Goal: Transaction & Acquisition: Book appointment/travel/reservation

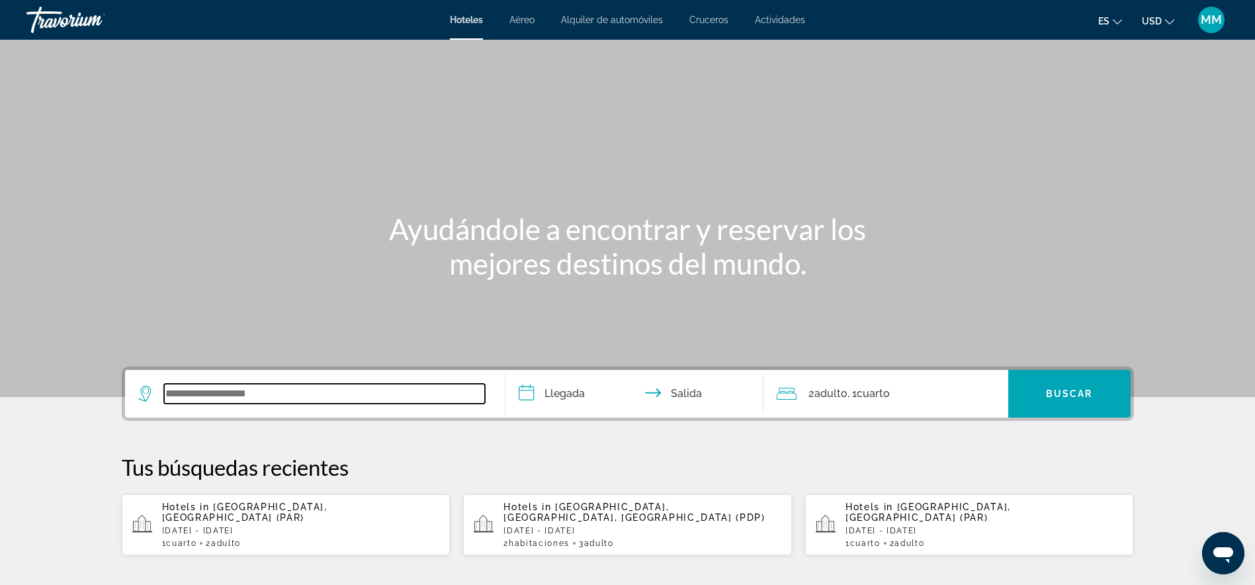
click at [185, 388] on input "Search widget" at bounding box center [324, 394] width 321 height 20
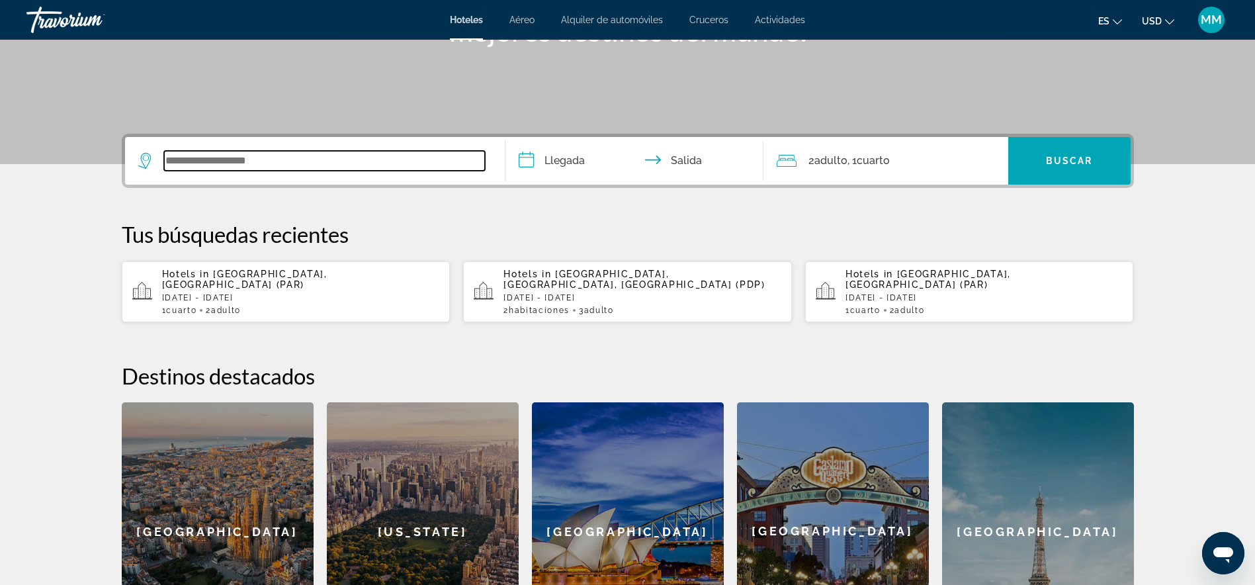
scroll to position [323, 0]
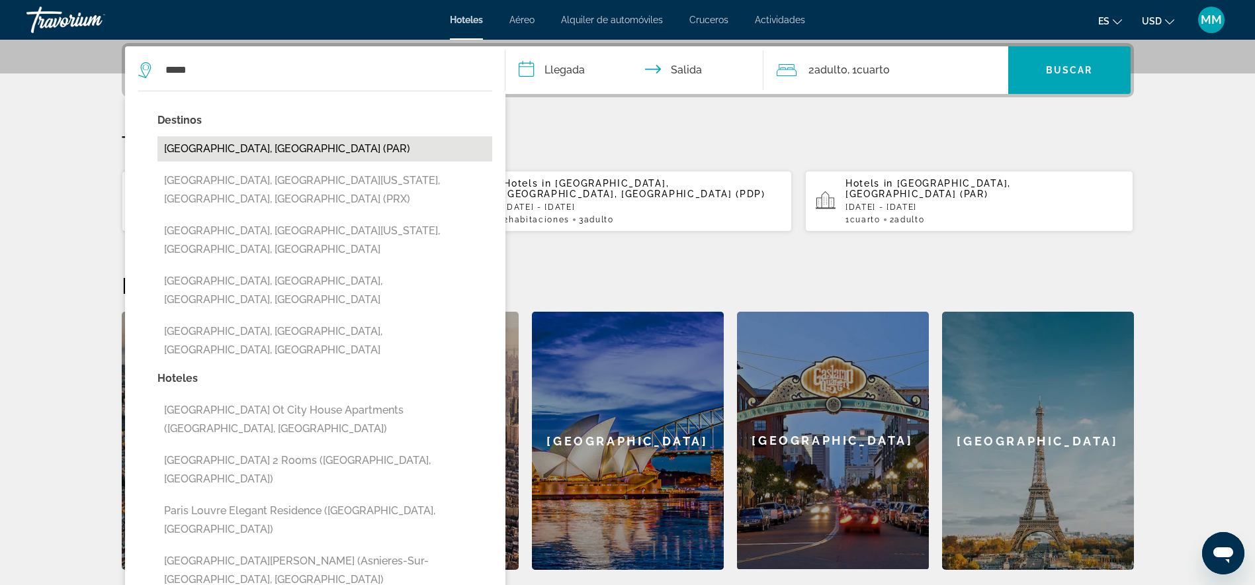
click at [213, 148] on button "[GEOGRAPHIC_DATA], [GEOGRAPHIC_DATA] (PAR)" at bounding box center [324, 148] width 335 height 25
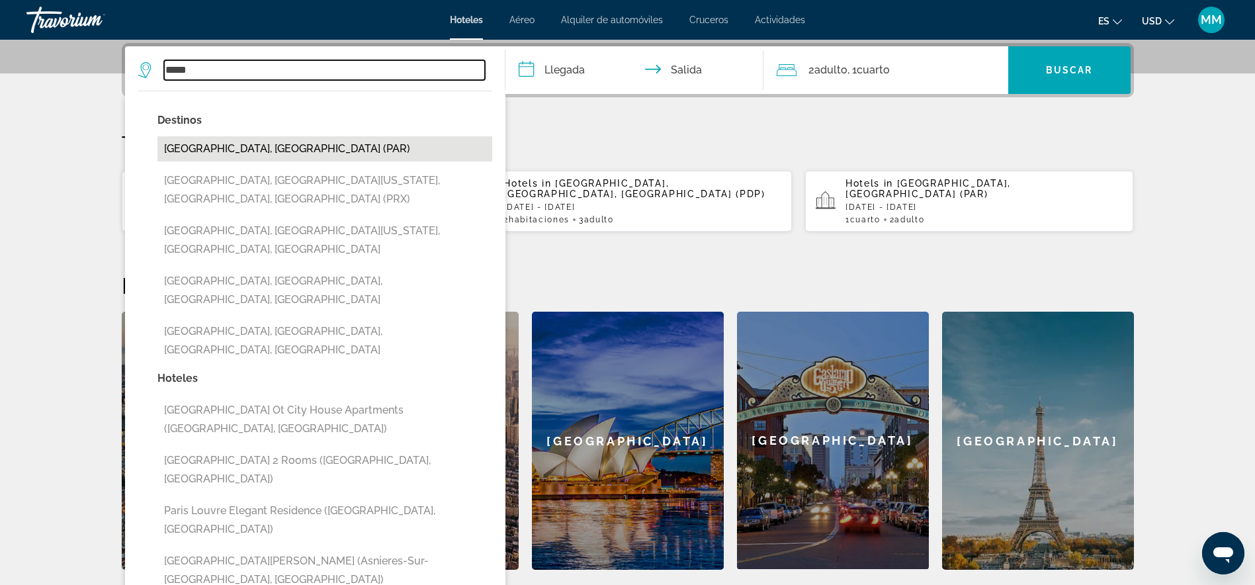
type input "**********"
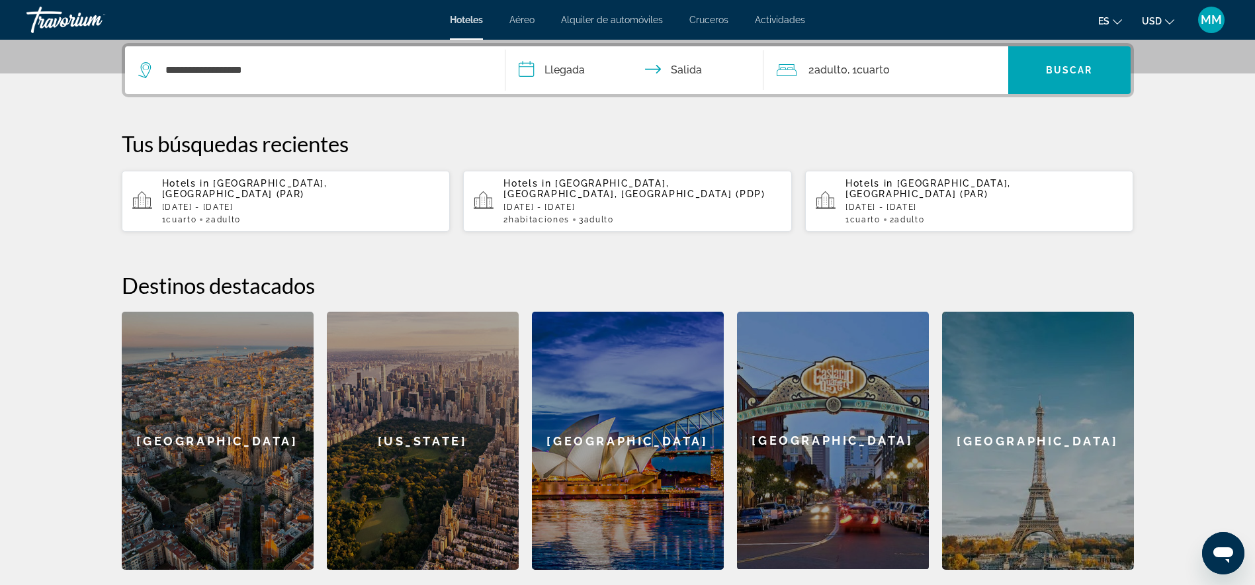
click at [526, 74] on input "**********" at bounding box center [636, 72] width 263 height 52
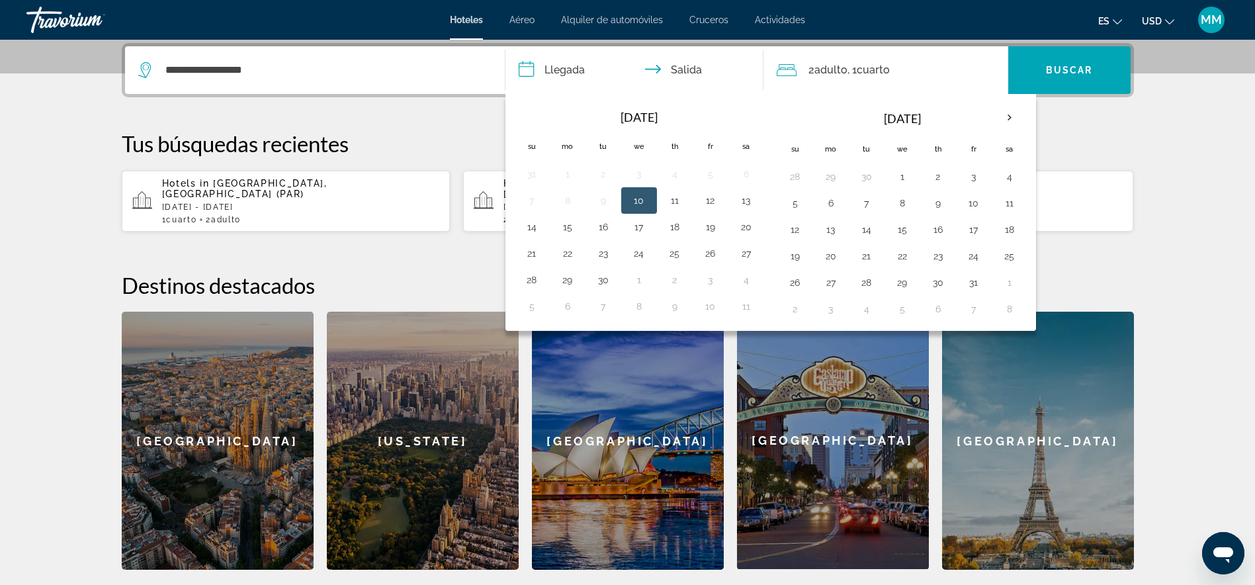
click at [1118, 122] on div "**********" at bounding box center [627, 306] width 1065 height 526
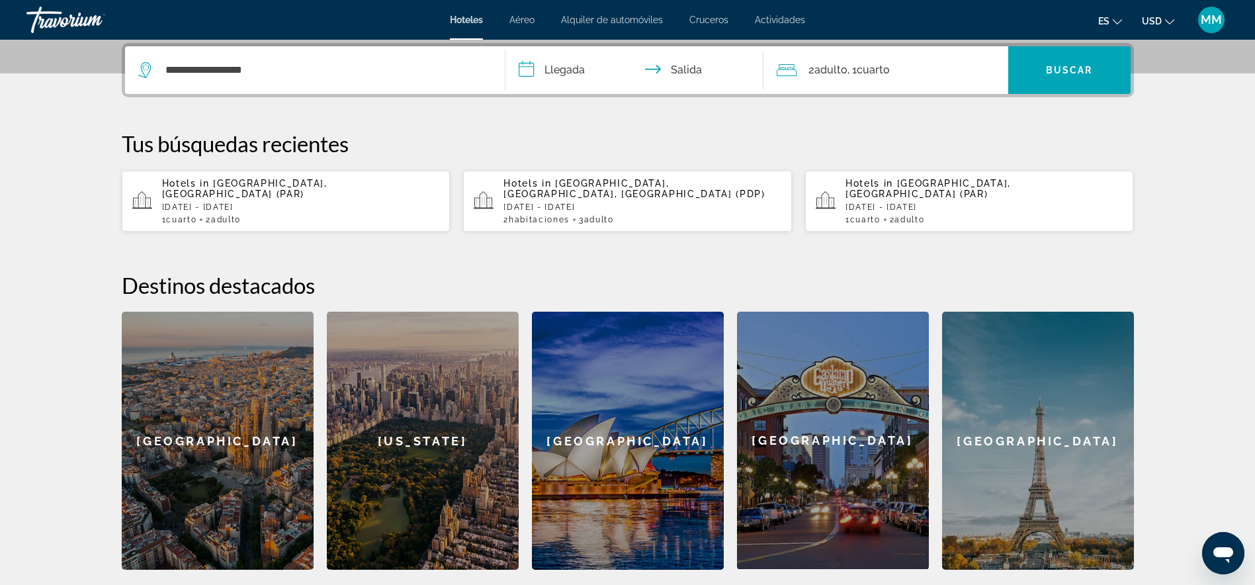
click at [864, 202] on p "[DATE] - [DATE]" at bounding box center [984, 206] width 278 height 9
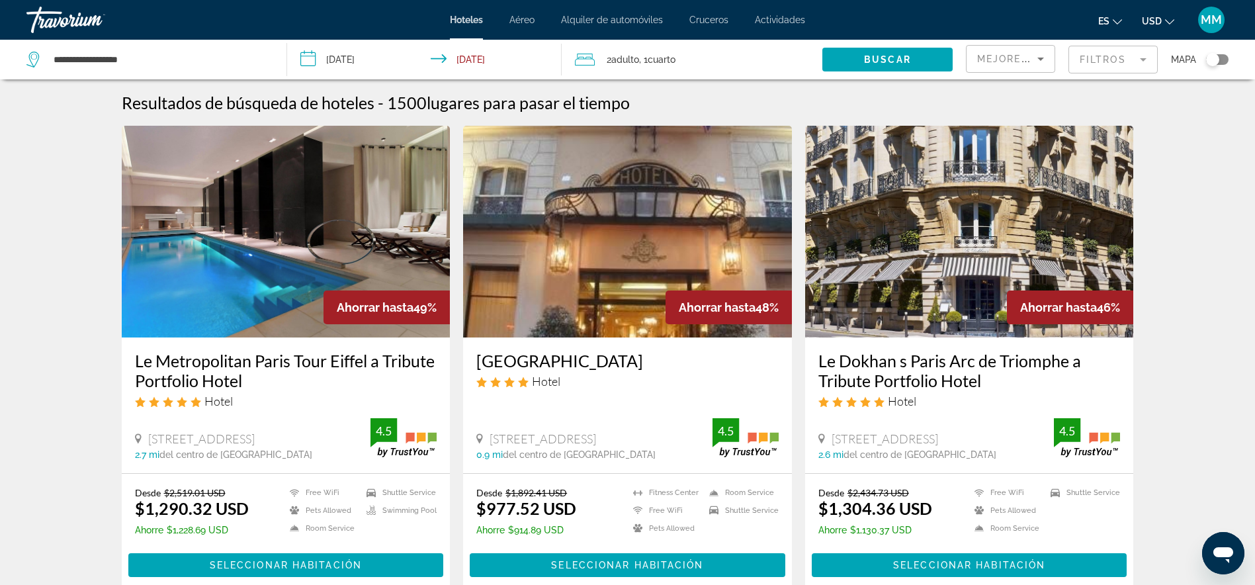
click at [1143, 60] on mat-form-field "Filtros" at bounding box center [1112, 60] width 89 height 28
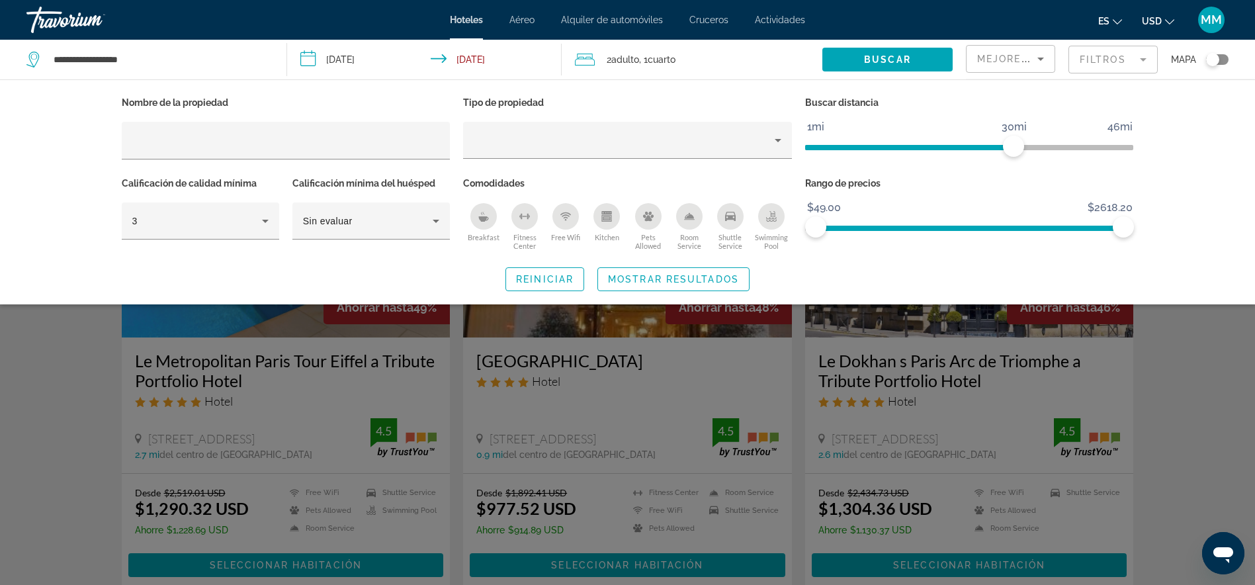
click at [609, 59] on span "2 Adulto Adulto" at bounding box center [622, 59] width 32 height 19
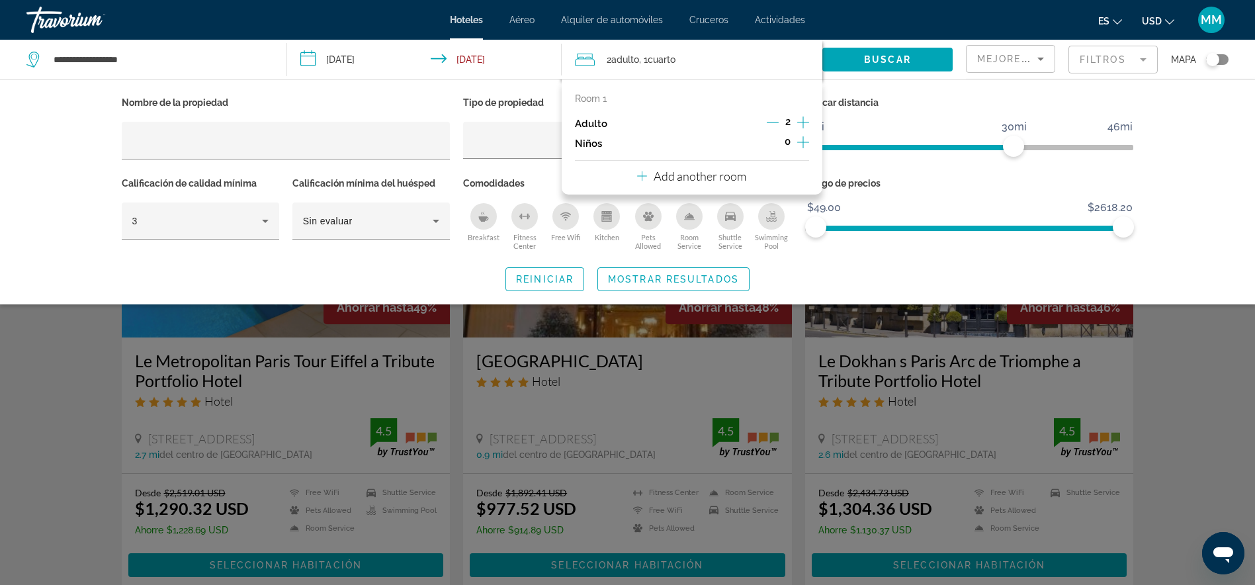
click at [772, 124] on icon "Decrement adults" at bounding box center [772, 122] width 12 height 12
click at [884, 59] on span "Buscar" at bounding box center [887, 59] width 47 height 11
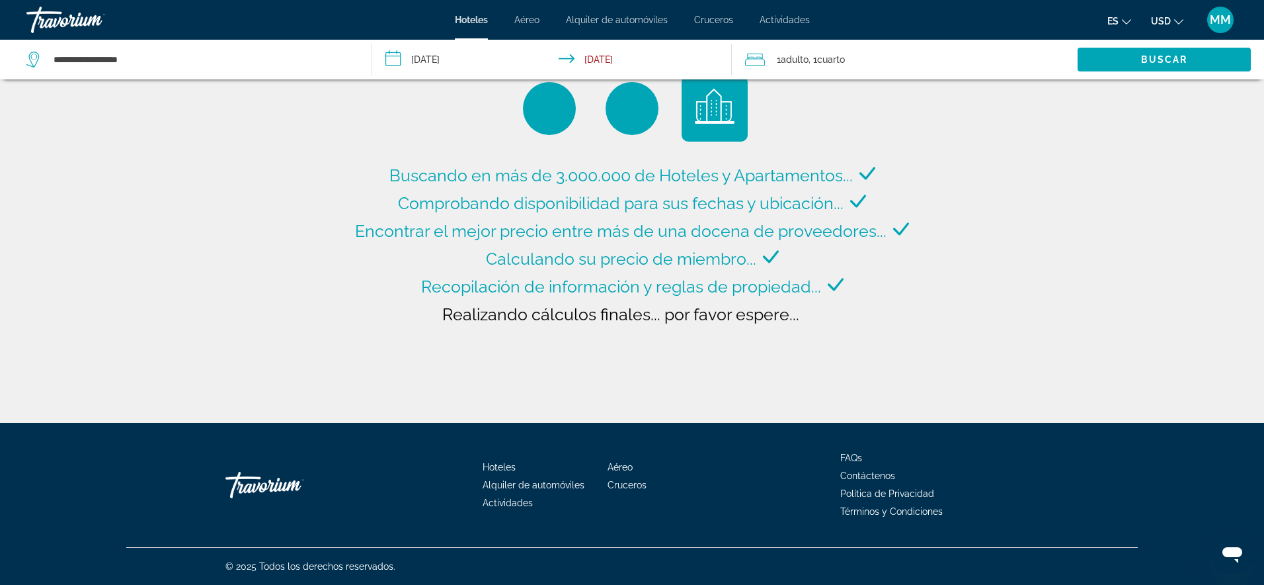
click at [396, 61] on input "**********" at bounding box center [554, 62] width 364 height 44
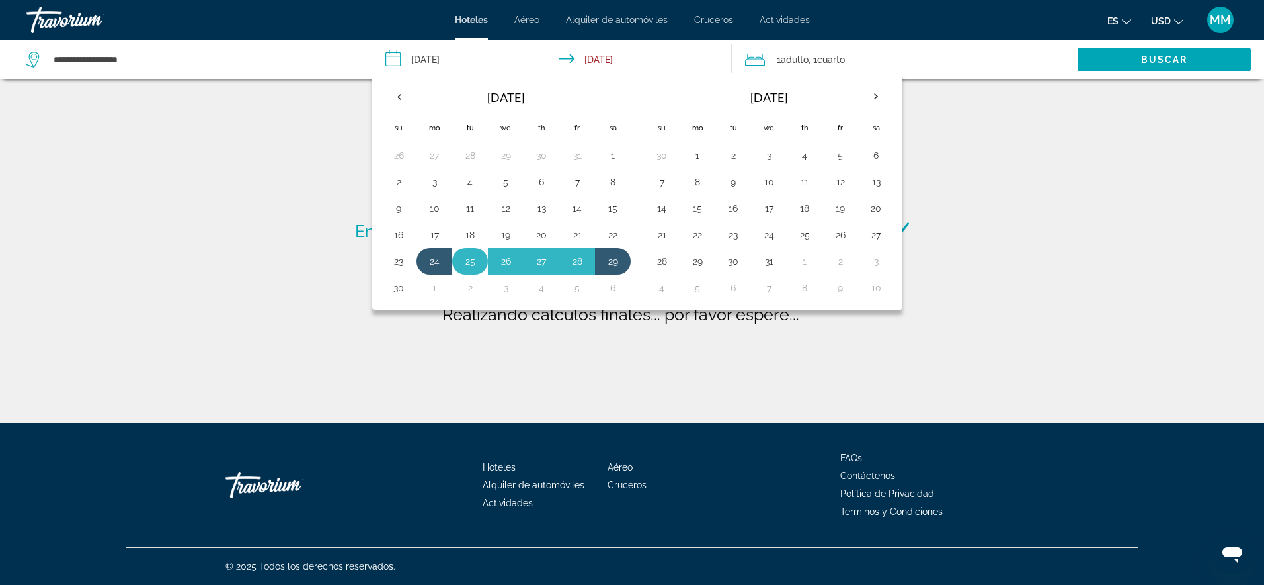
click at [468, 262] on button "25" at bounding box center [470, 261] width 21 height 19
click at [403, 287] on button "30" at bounding box center [398, 287] width 21 height 19
type input "**********"
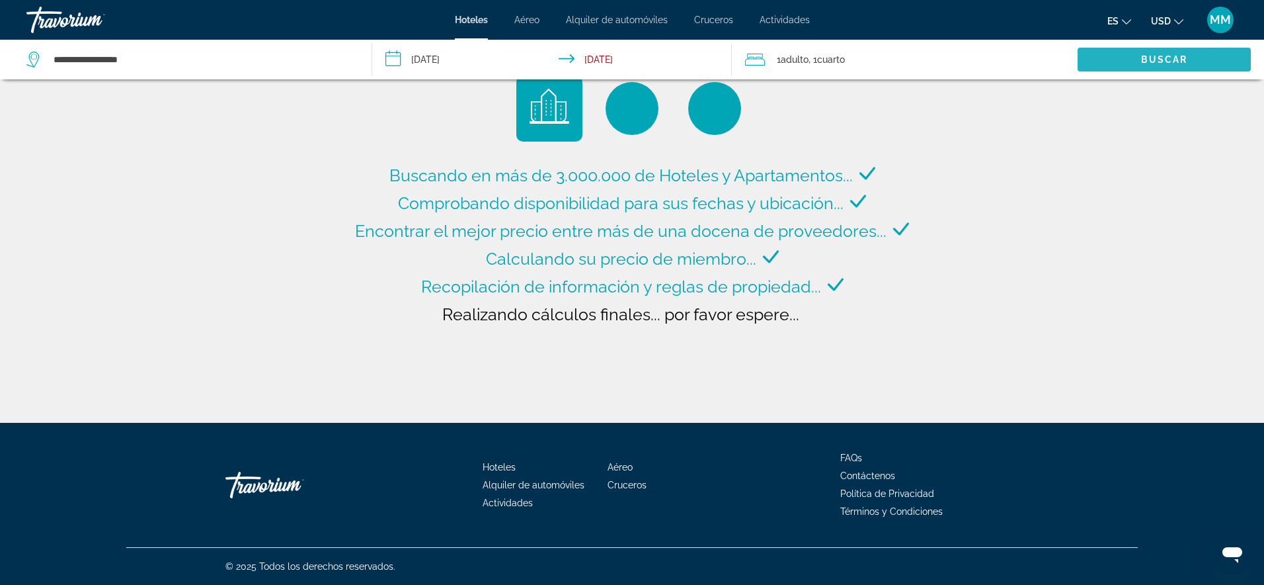
click at [1143, 60] on span "Buscar" at bounding box center [1164, 59] width 47 height 11
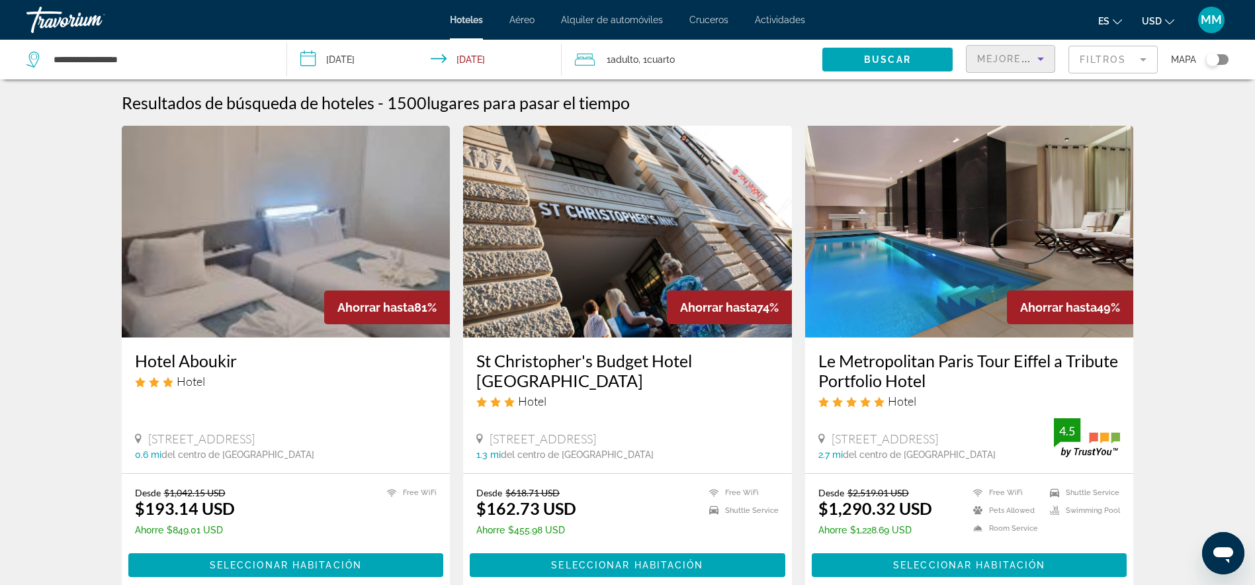
click at [1039, 58] on icon "Sort by" at bounding box center [1040, 59] width 7 height 3
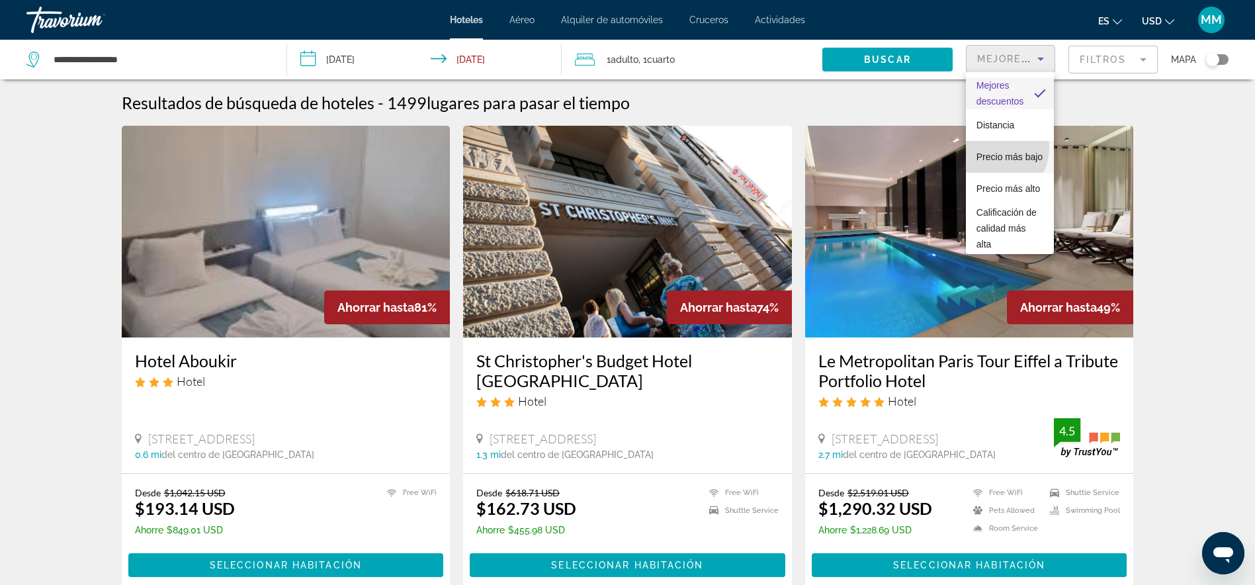
click at [990, 151] on span "Precio más bajo" at bounding box center [1009, 156] width 66 height 11
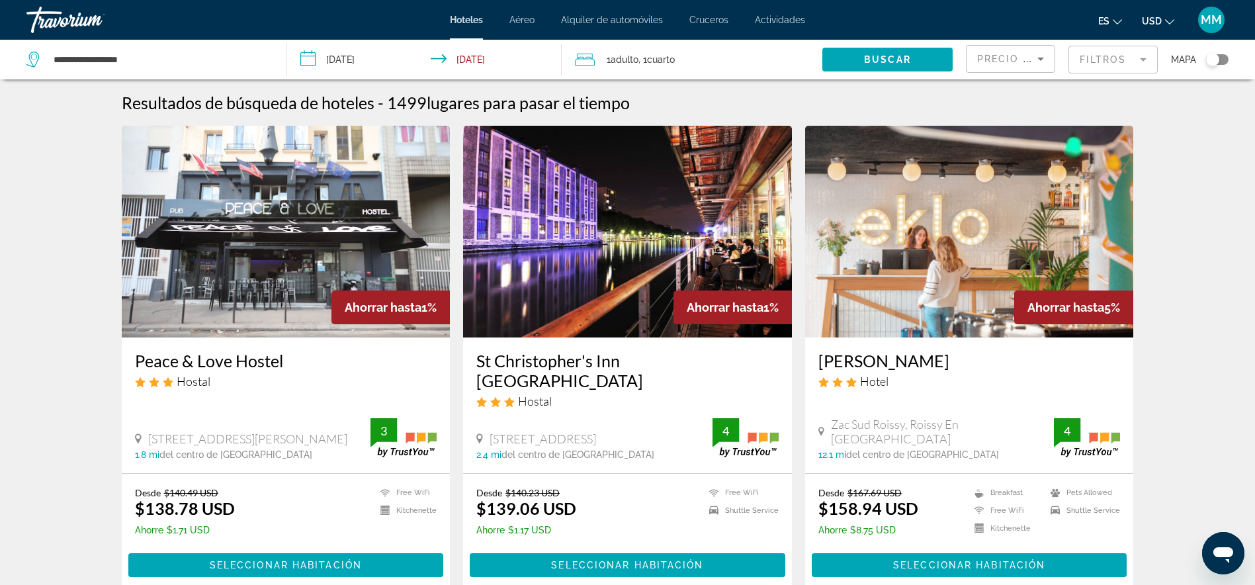
click at [1143, 55] on mat-form-field "Filtros" at bounding box center [1112, 60] width 89 height 28
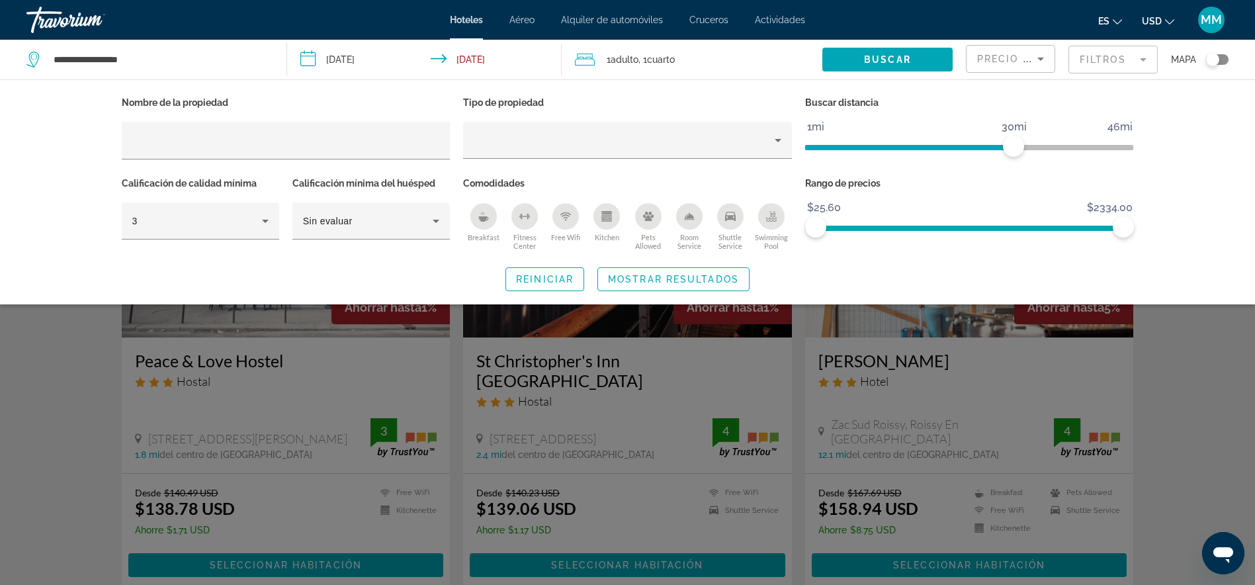
click at [1215, 58] on div "Toggle map" at bounding box center [1212, 59] width 13 height 13
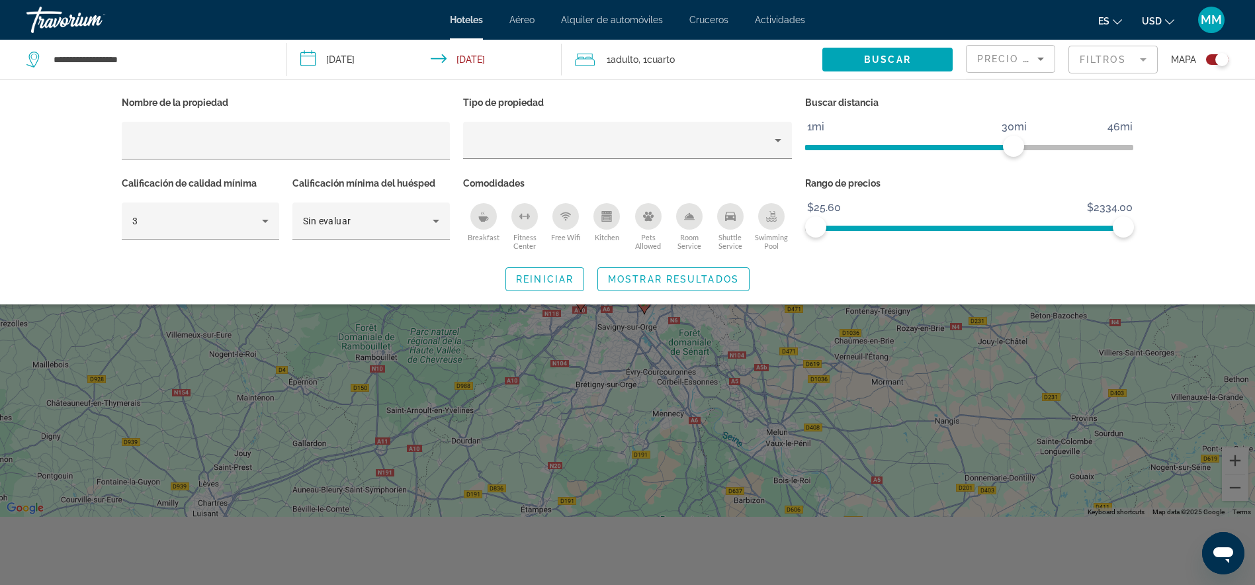
scroll to position [144, 0]
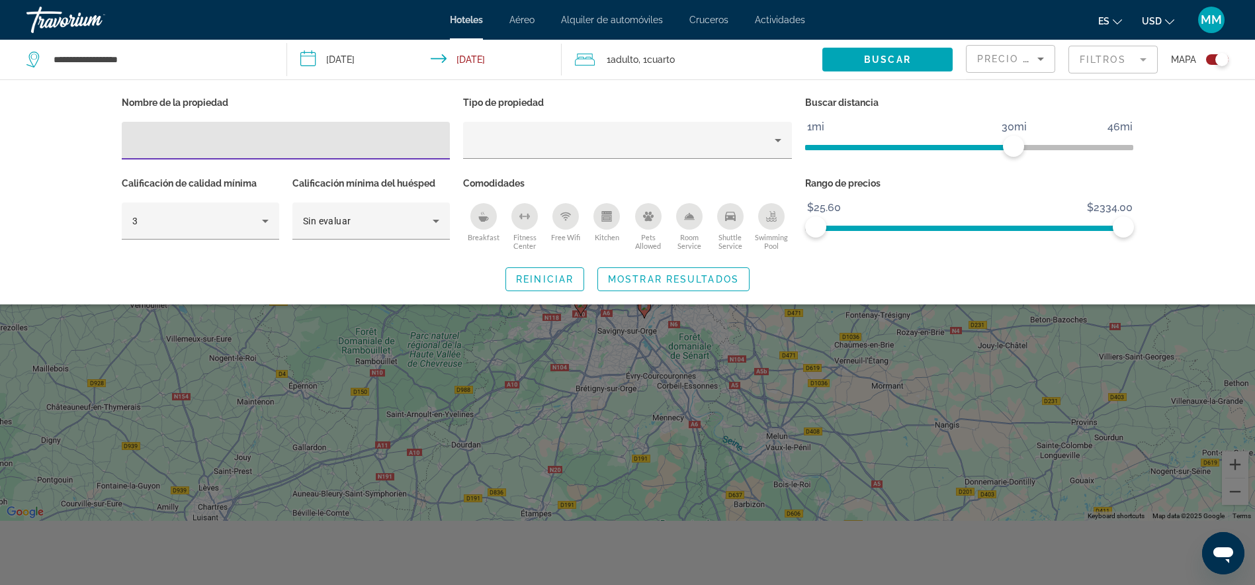
click at [207, 135] on input "Hotel Filters" at bounding box center [286, 141] width 308 height 16
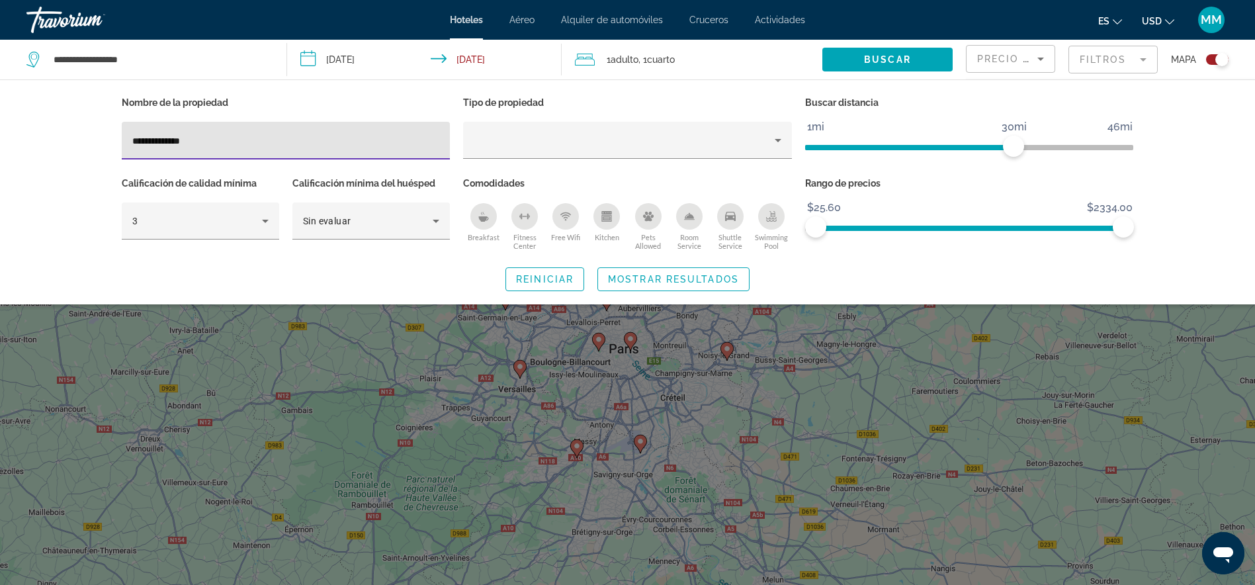
type input "**********"
click at [280, 128] on div "**********" at bounding box center [286, 141] width 308 height 38
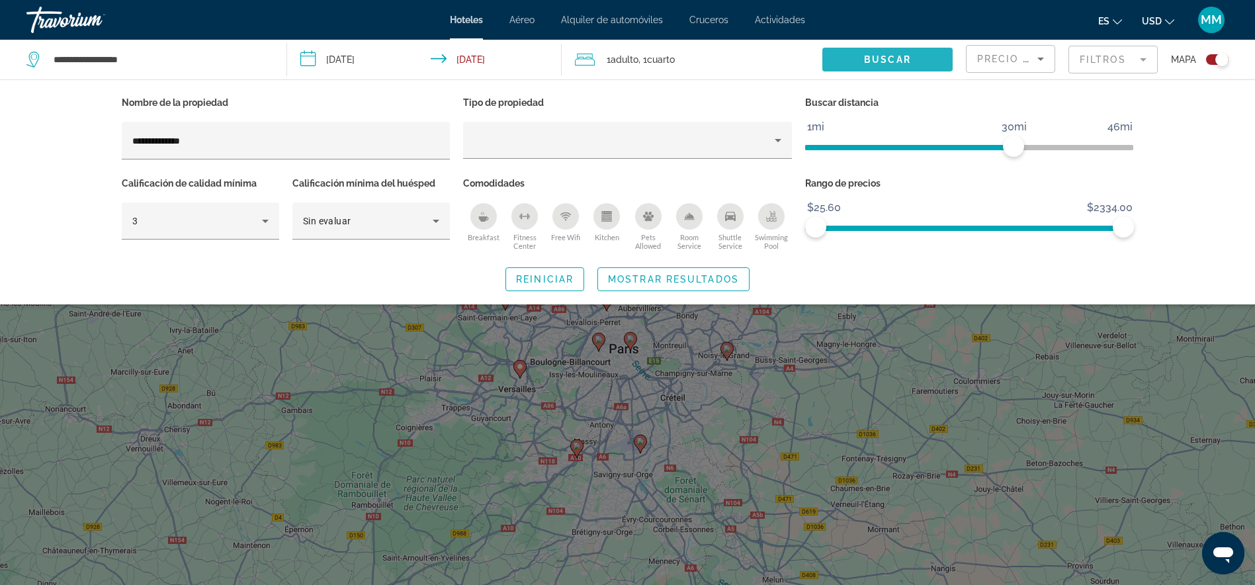
click at [887, 61] on span "Buscar" at bounding box center [887, 59] width 47 height 11
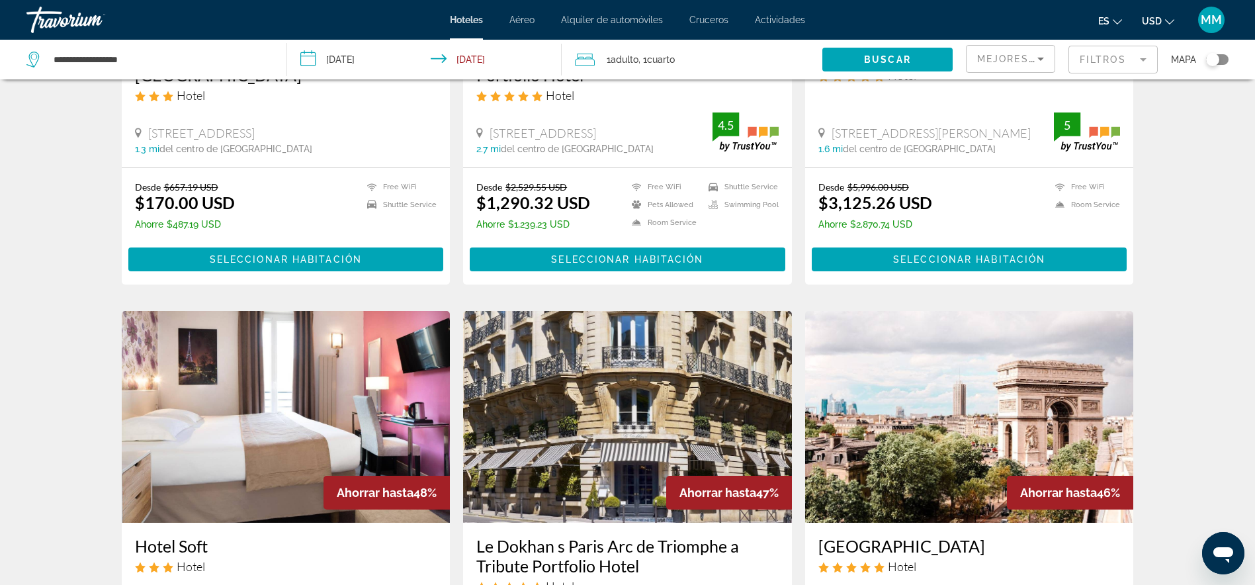
scroll to position [308, 0]
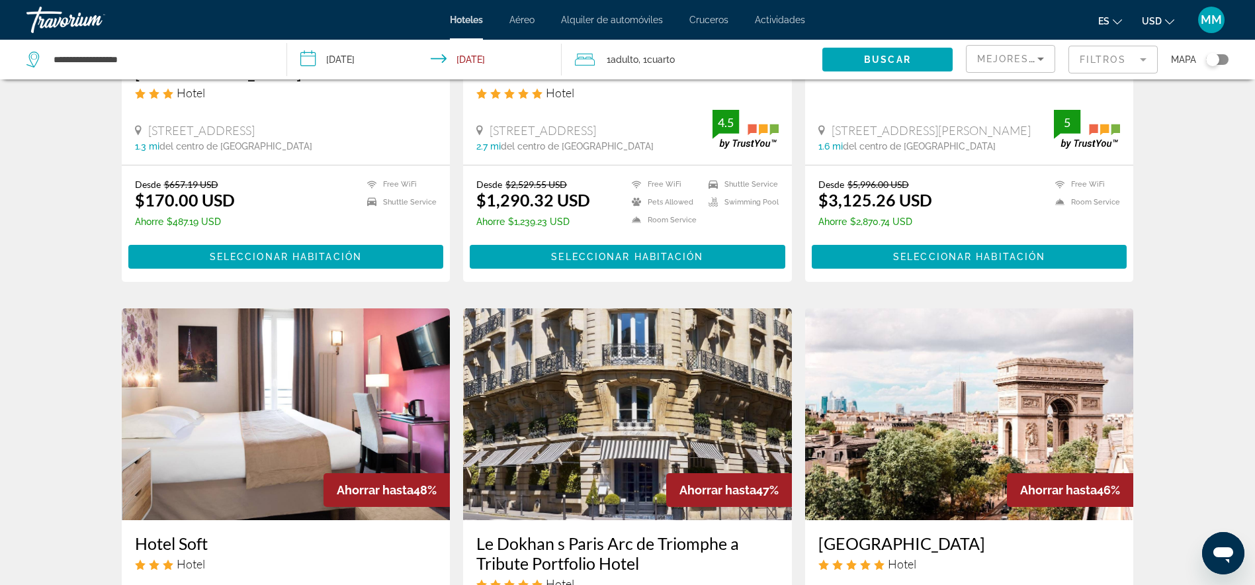
click at [1044, 426] on img "Main content" at bounding box center [969, 414] width 329 height 212
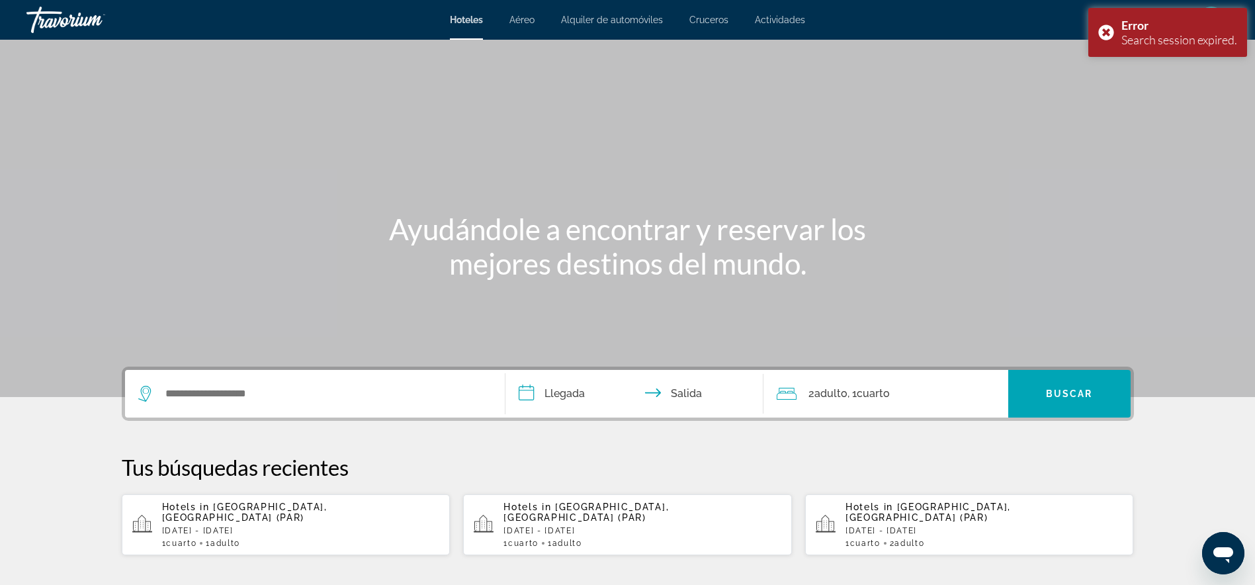
click at [276, 526] on p "[DATE] - [DATE]" at bounding box center [301, 530] width 278 height 9
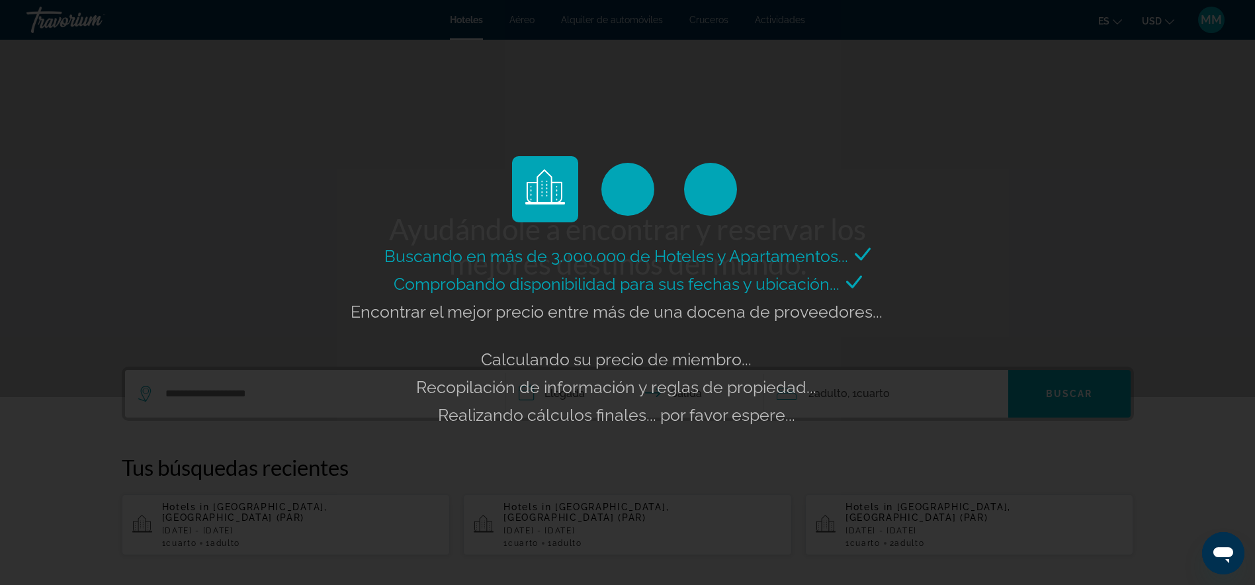
click at [192, 401] on div "Buscando en más de 3.000.000 de Hoteles y Apartamentos... Comprobando disponibi…" at bounding box center [627, 292] width 1255 height 585
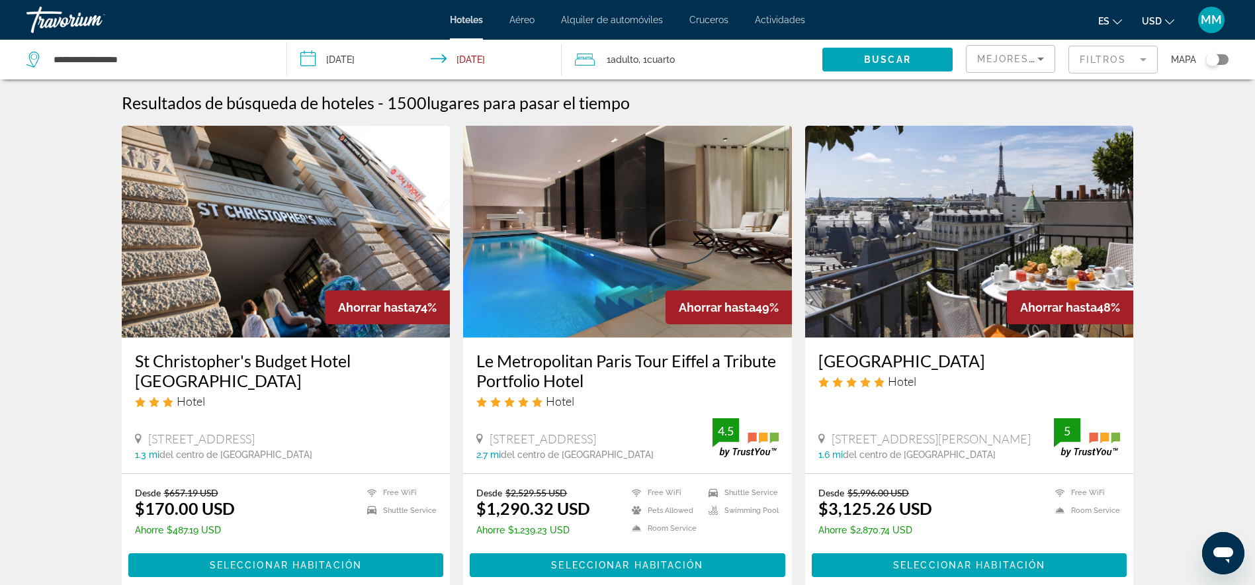
click at [1040, 56] on icon "Sort by" at bounding box center [1040, 59] width 16 height 16
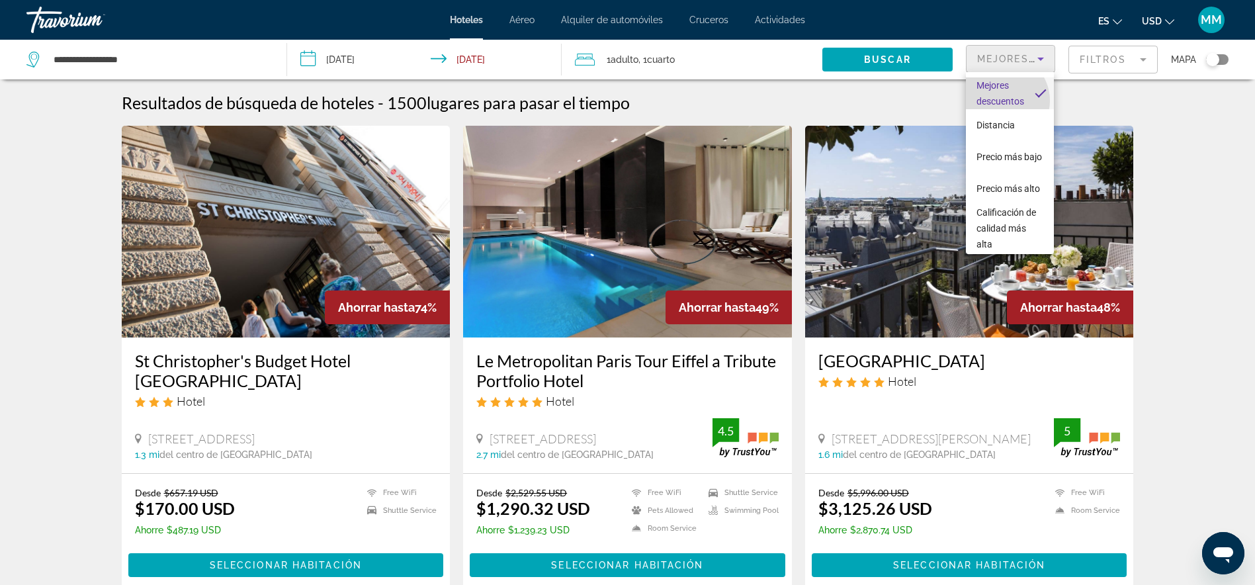
click at [1001, 101] on span "Mejores descuentos" at bounding box center [1000, 93] width 48 height 26
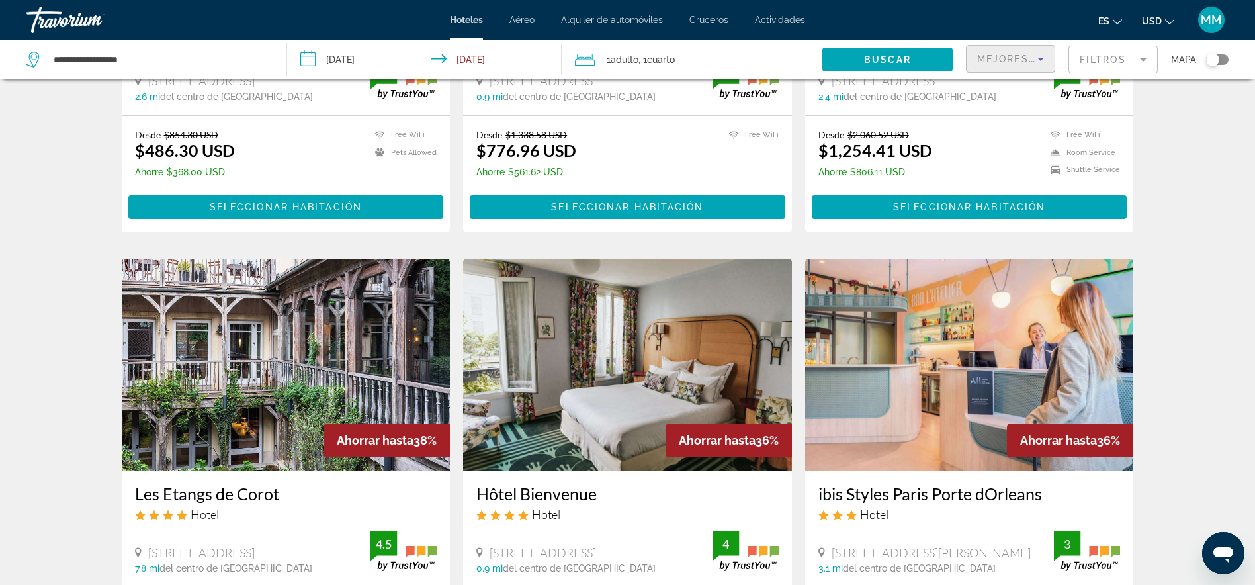
scroll to position [1701, 0]
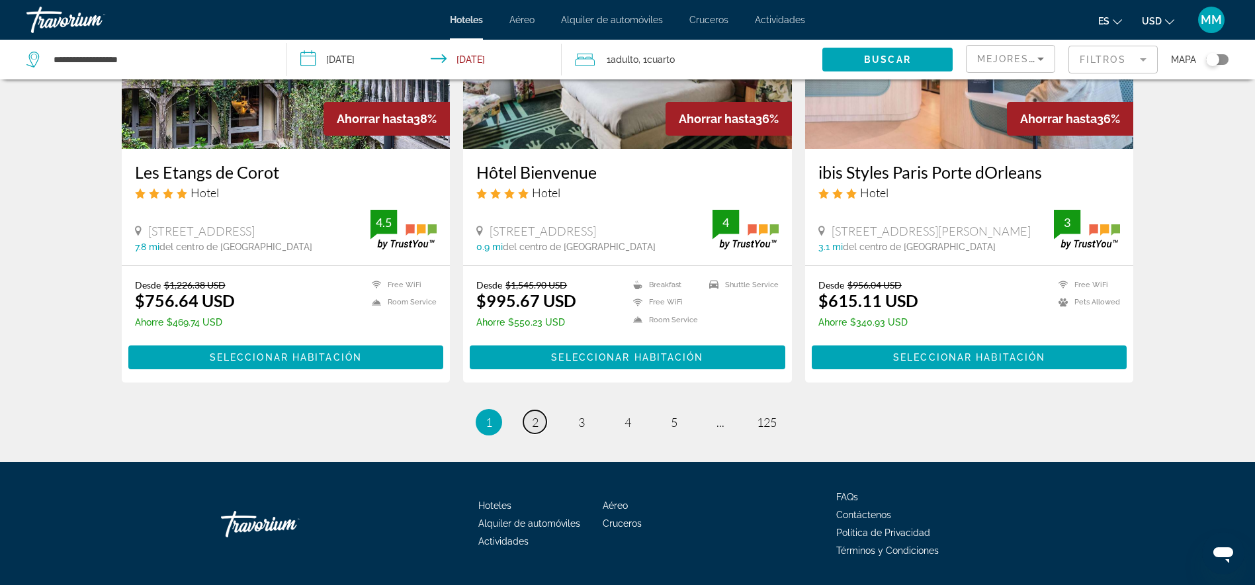
click at [530, 410] on link "page 2" at bounding box center [534, 421] width 23 height 23
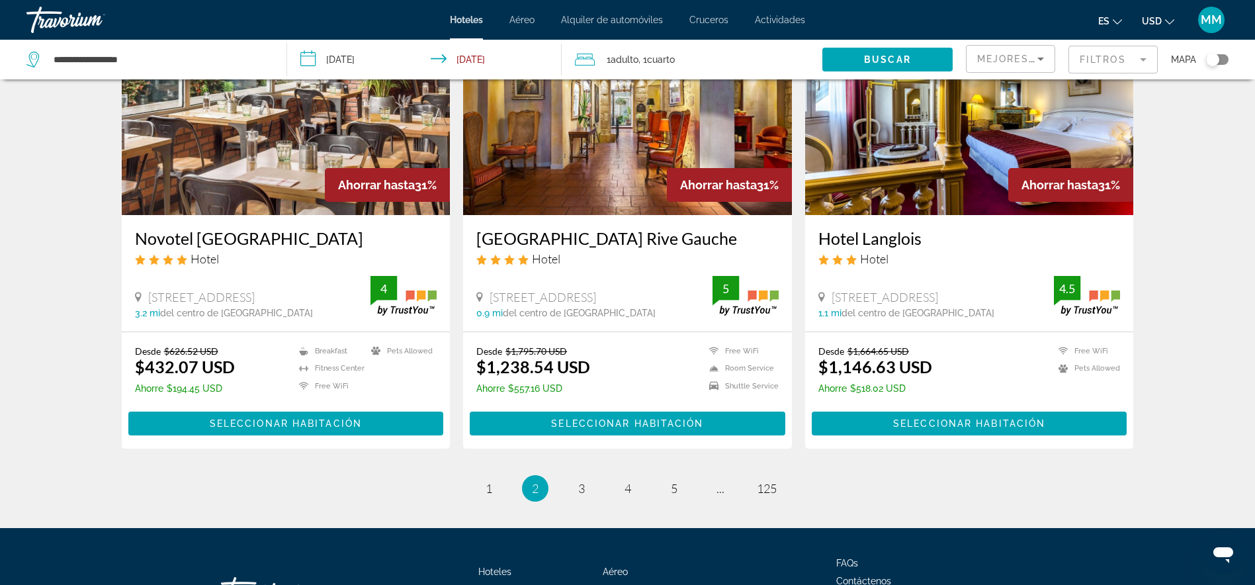
scroll to position [1586, 0]
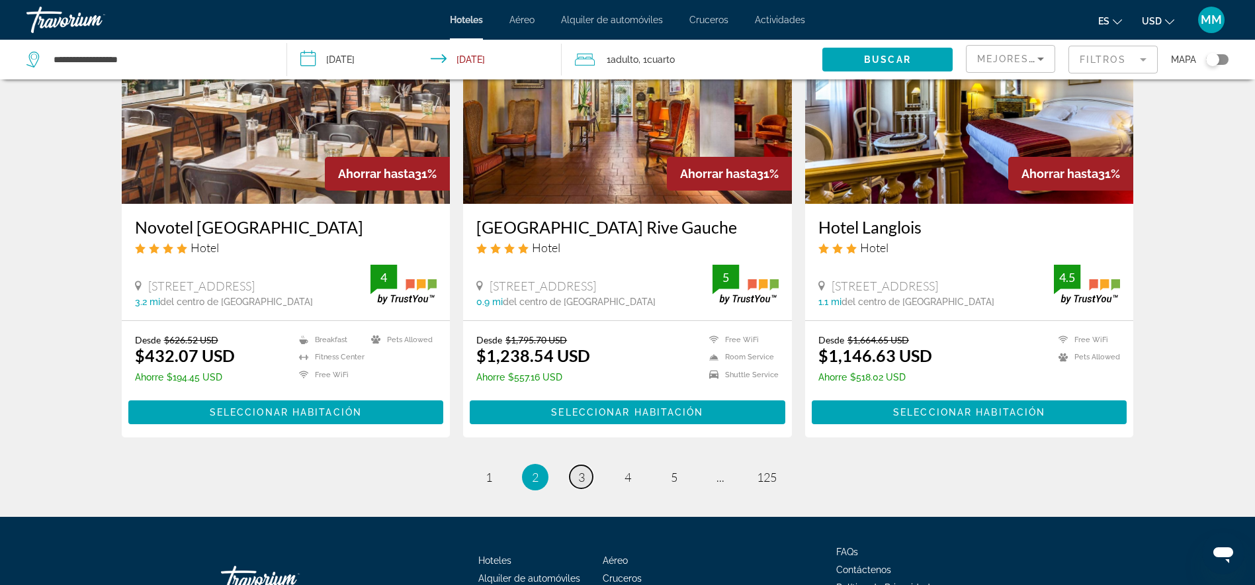
drag, startPoint x: 580, startPoint y: 447, endPoint x: 580, endPoint y: 456, distance: 8.6
click at [580, 465] on link "page 3" at bounding box center [580, 476] width 23 height 23
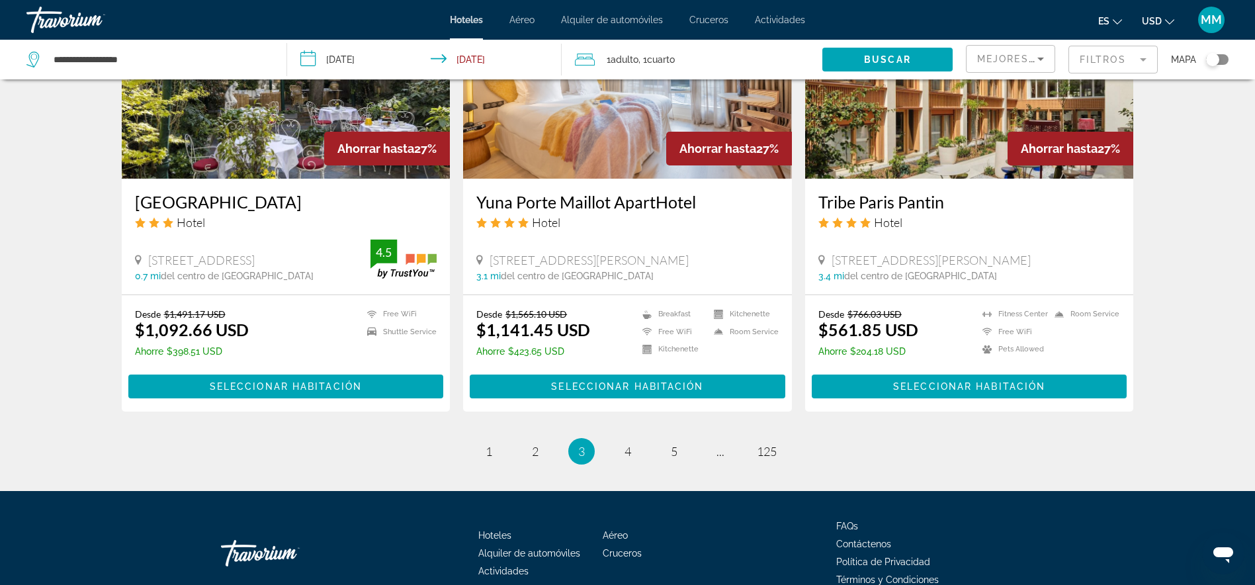
scroll to position [1606, 0]
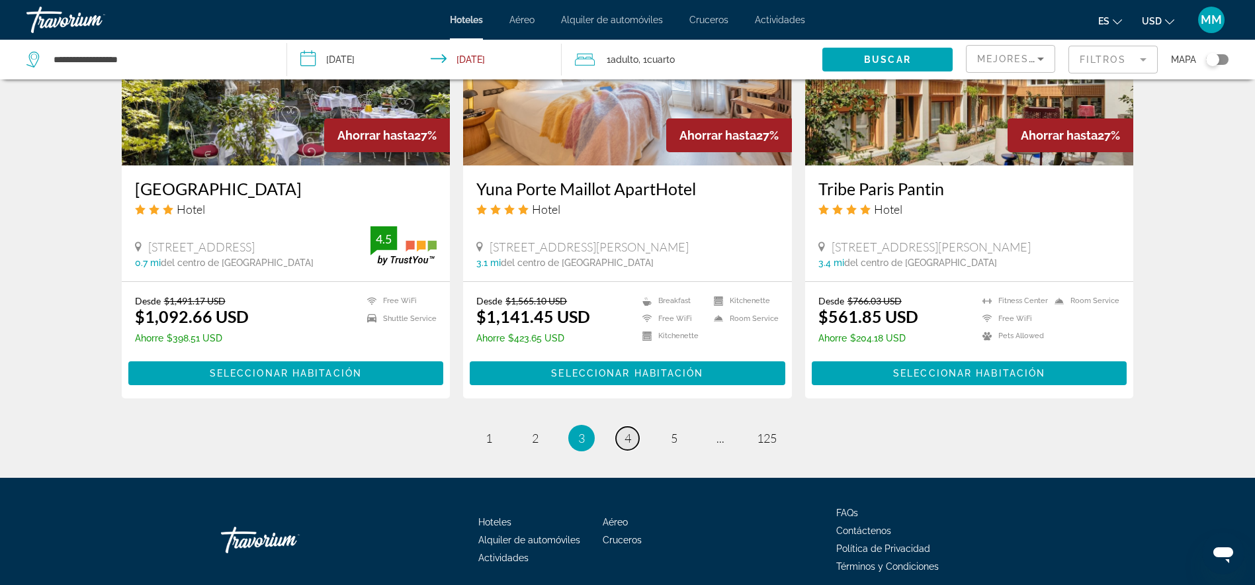
click at [621, 427] on link "page 4" at bounding box center [627, 438] width 23 height 23
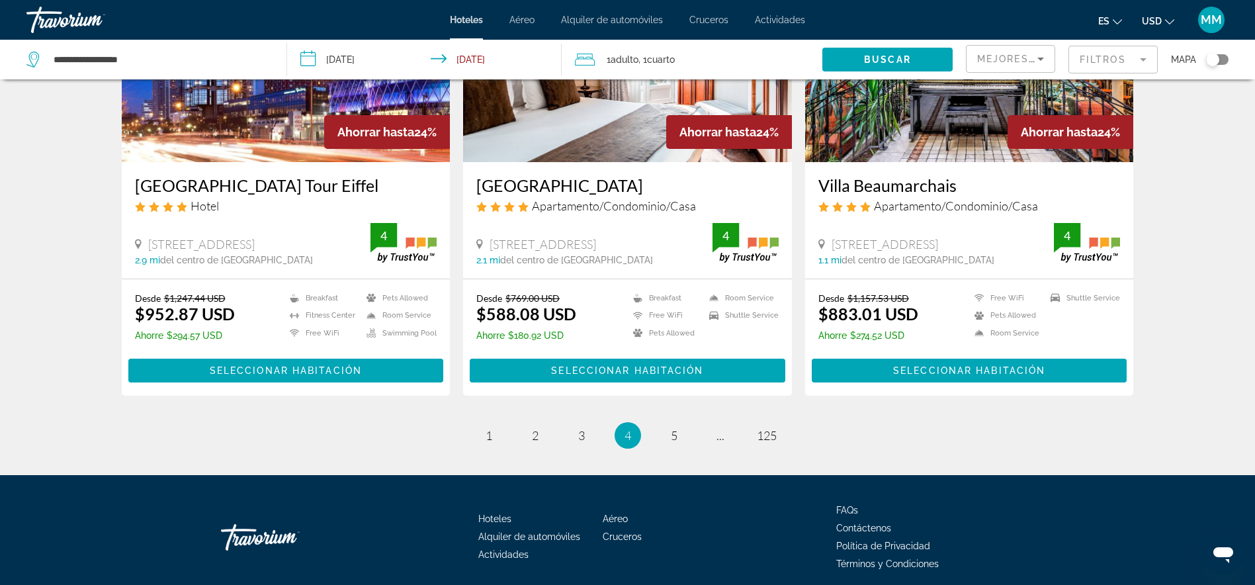
scroll to position [1661, 0]
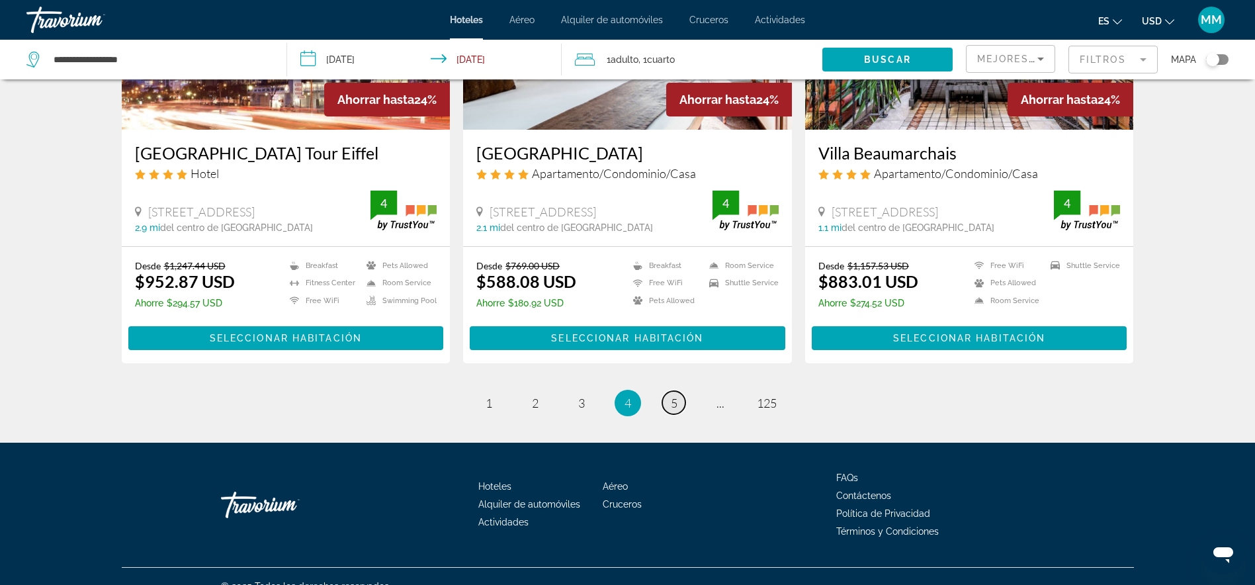
click at [674, 395] on span "5" at bounding box center [674, 402] width 7 height 15
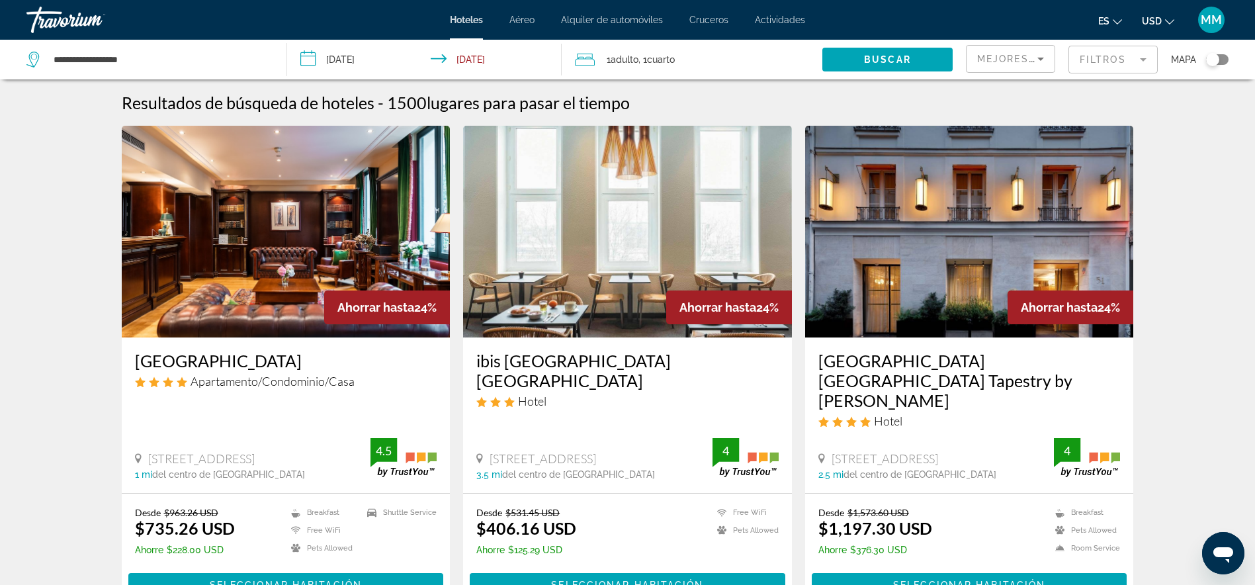
click at [577, 58] on icon "Travelers: 1 adult, 0 children" at bounding box center [585, 60] width 20 height 16
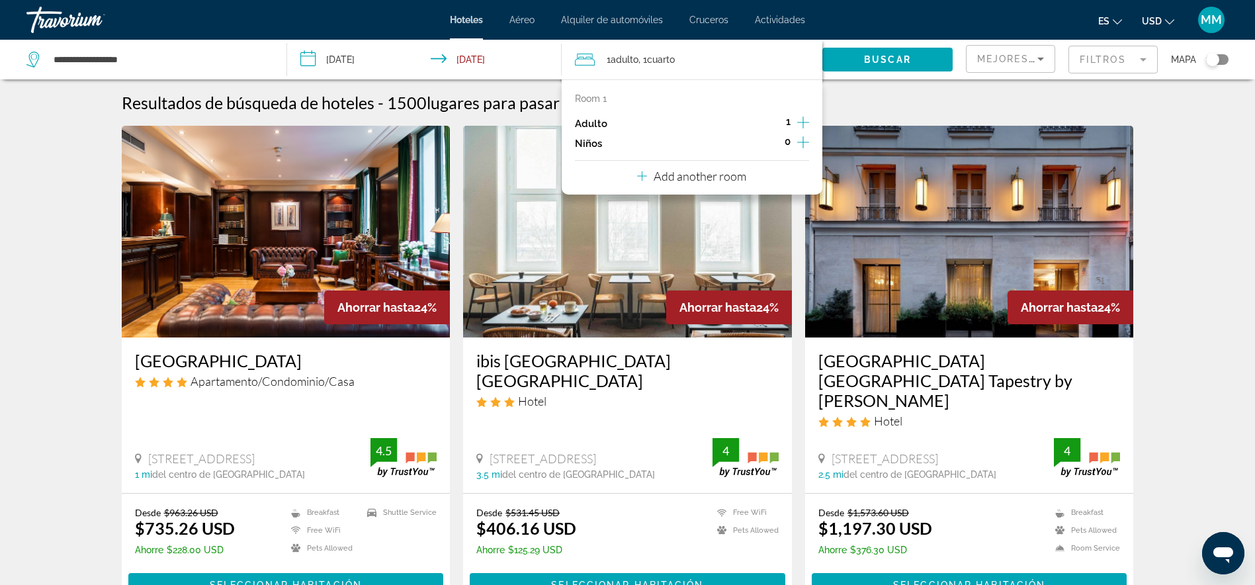
click at [802, 123] on icon "Increment adults" at bounding box center [803, 122] width 12 height 16
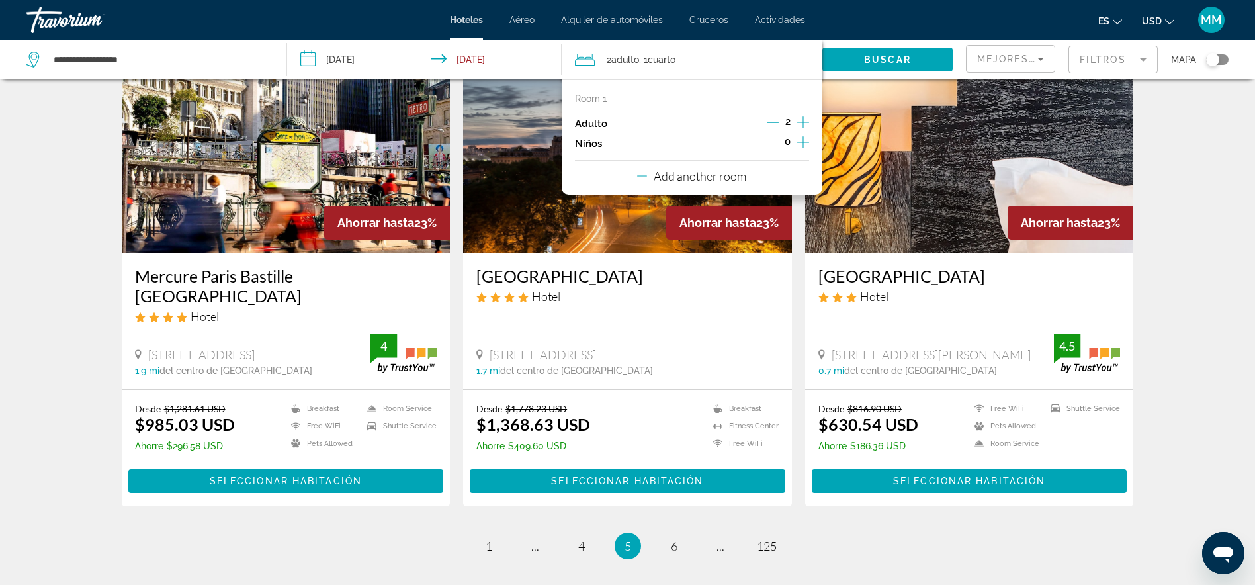
scroll to position [1661, 0]
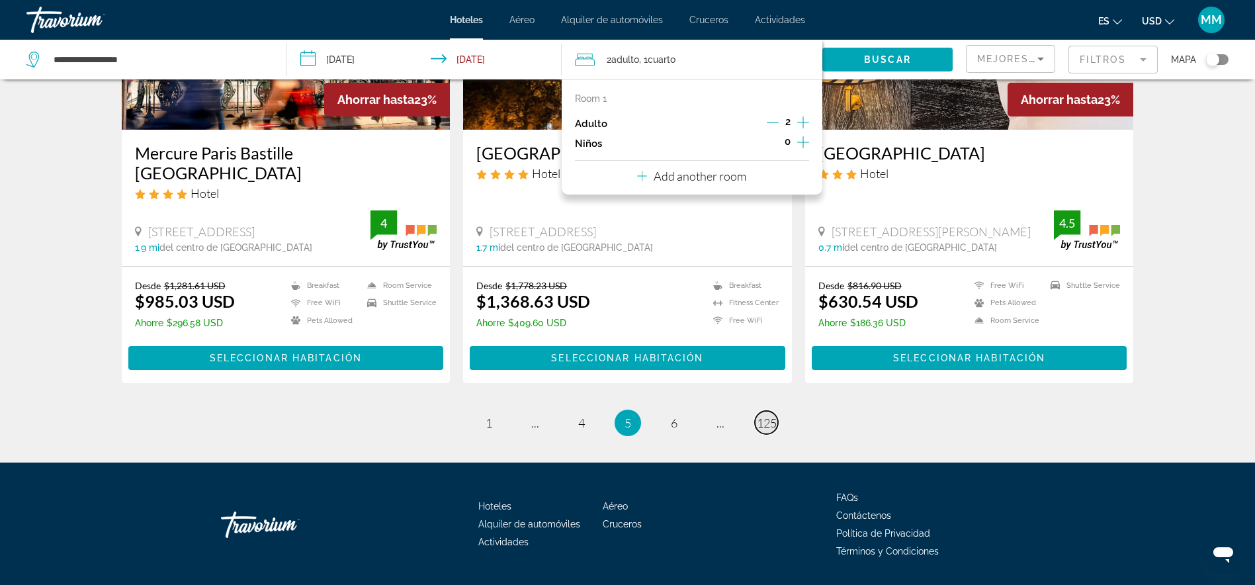
click at [767, 415] on span "125" at bounding box center [767, 422] width 20 height 15
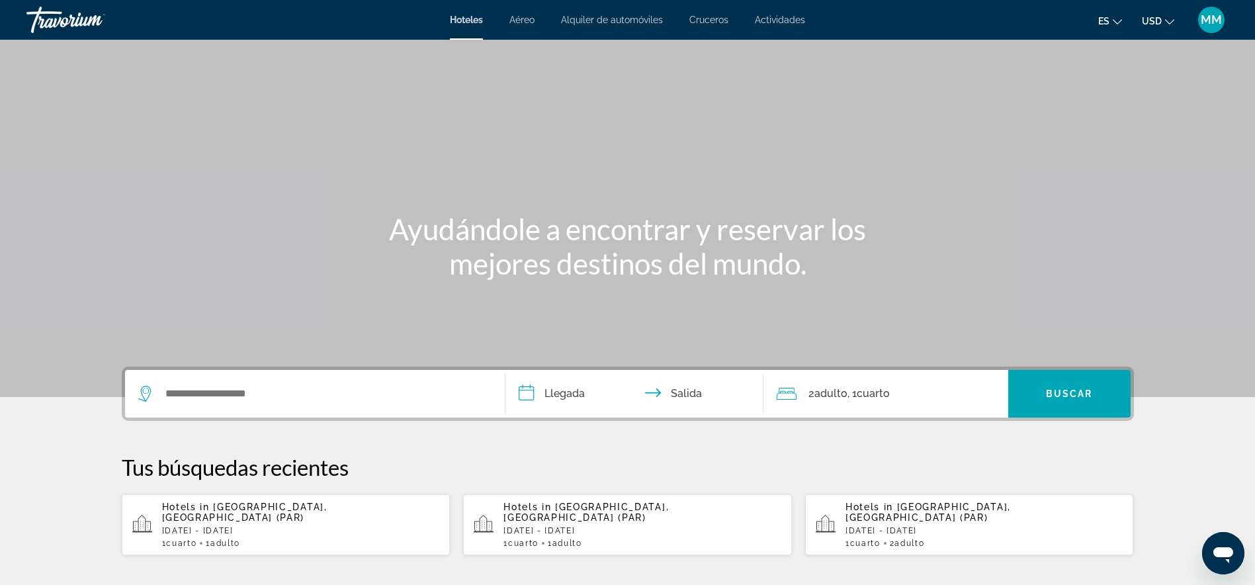
click at [206, 538] on div "1 Cuarto habitaciones 1 Adulto Adulto" at bounding box center [301, 542] width 278 height 9
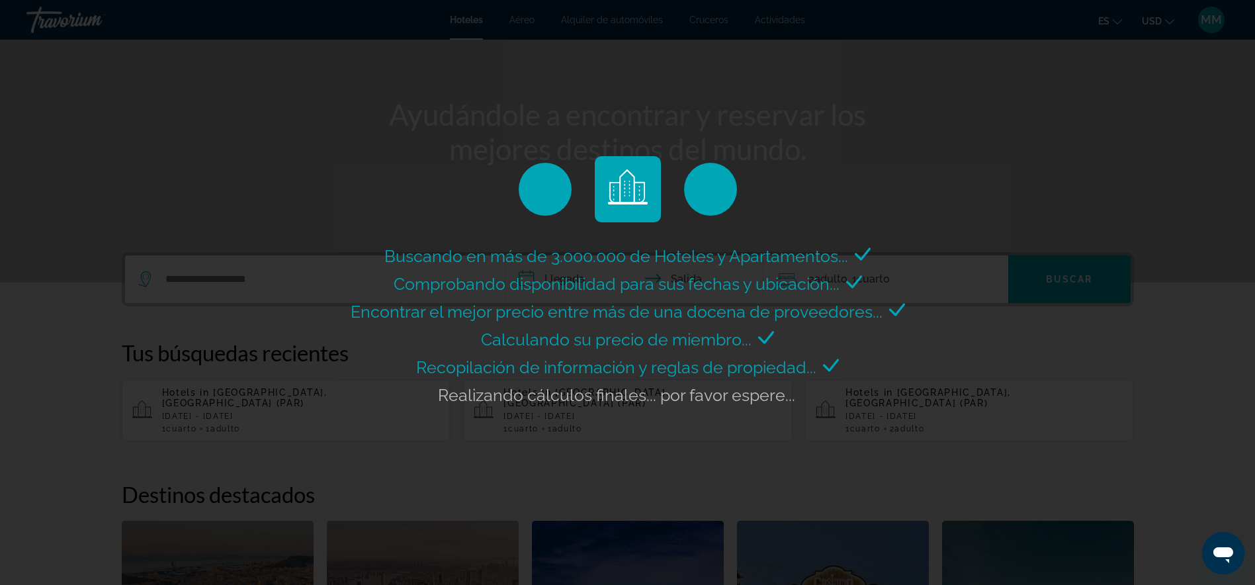
scroll to position [143, 0]
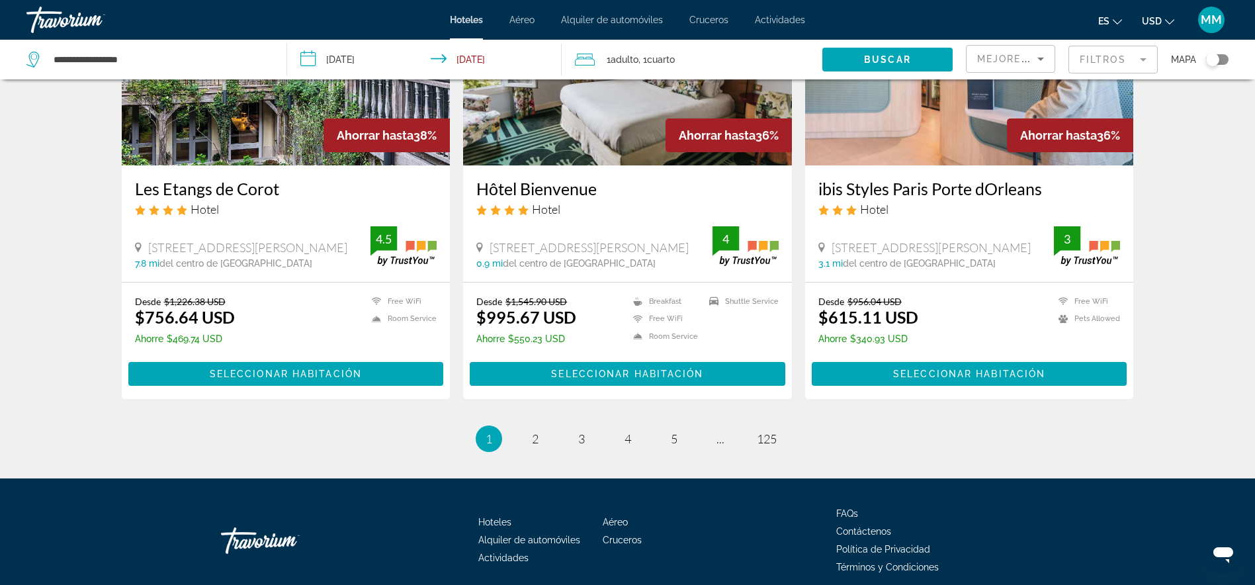
scroll to position [1701, 0]
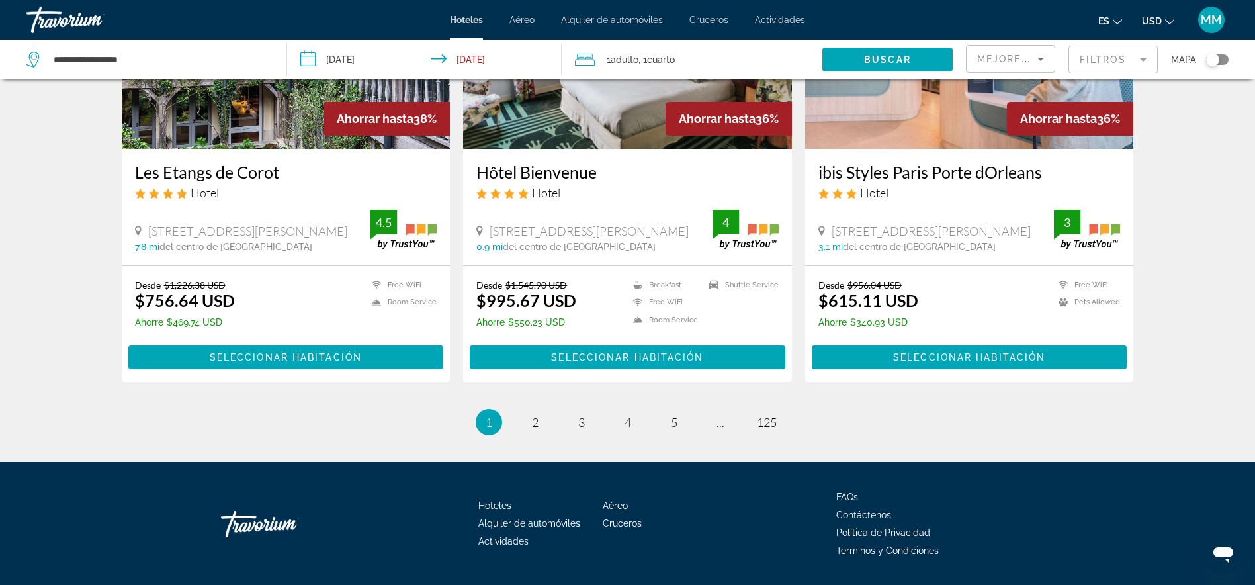
click at [1142, 56] on mat-form-field "Filtros" at bounding box center [1112, 60] width 89 height 28
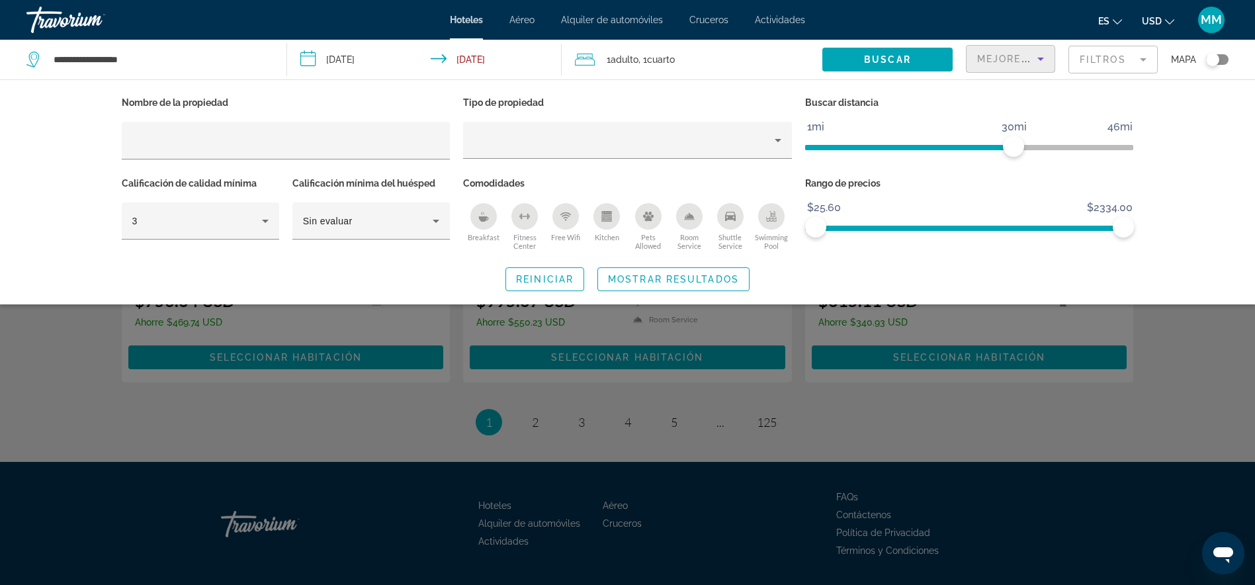
click at [1041, 57] on icon "Sort by" at bounding box center [1040, 59] width 16 height 16
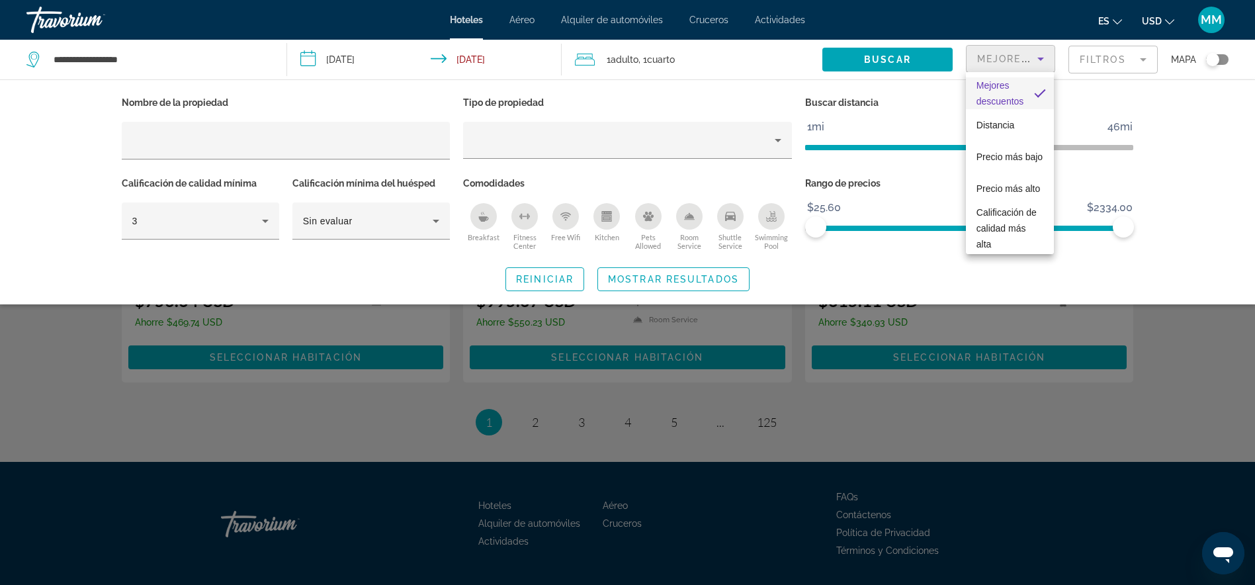
click at [1141, 54] on div at bounding box center [627, 292] width 1255 height 585
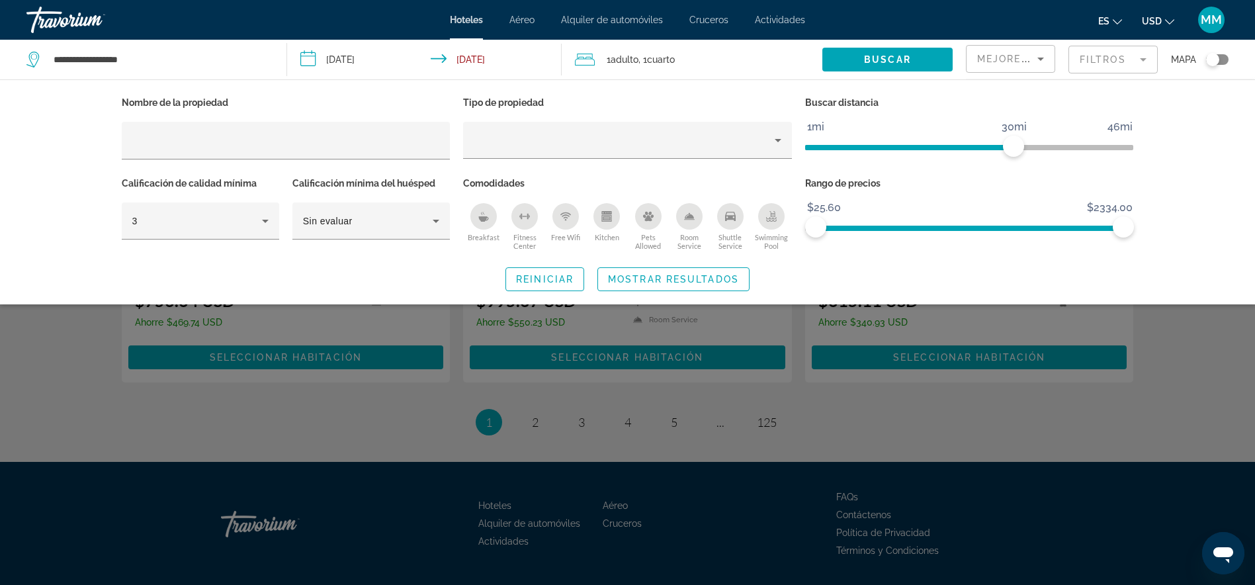
click at [1141, 54] on mat-form-field "Filtros" at bounding box center [1112, 60] width 89 height 28
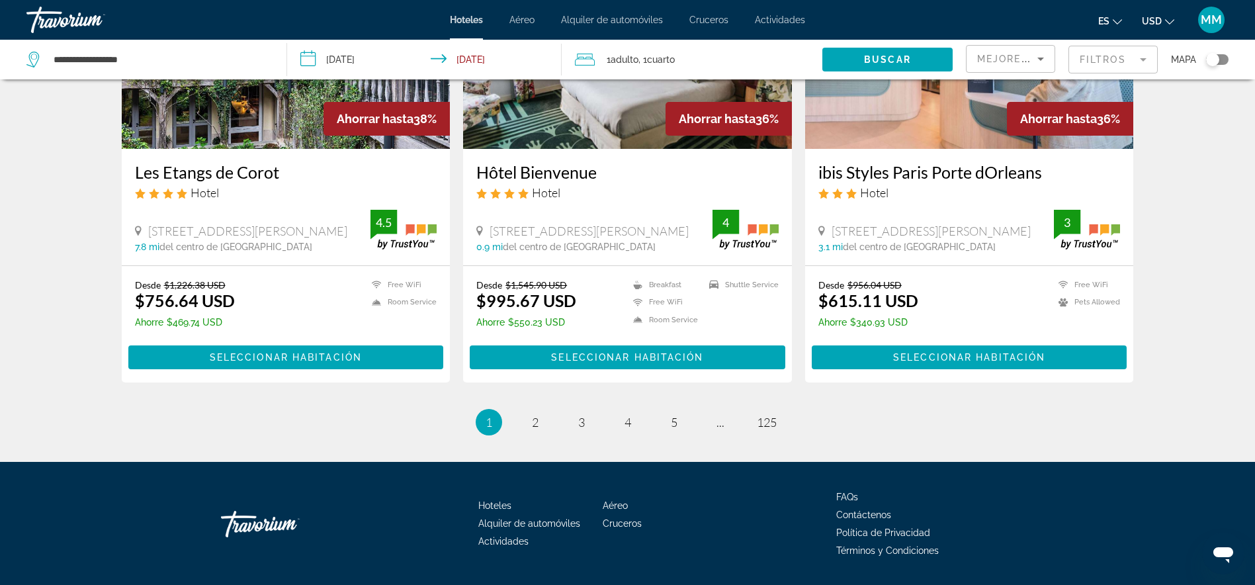
click at [1140, 58] on mat-form-field "Filtros" at bounding box center [1112, 60] width 89 height 28
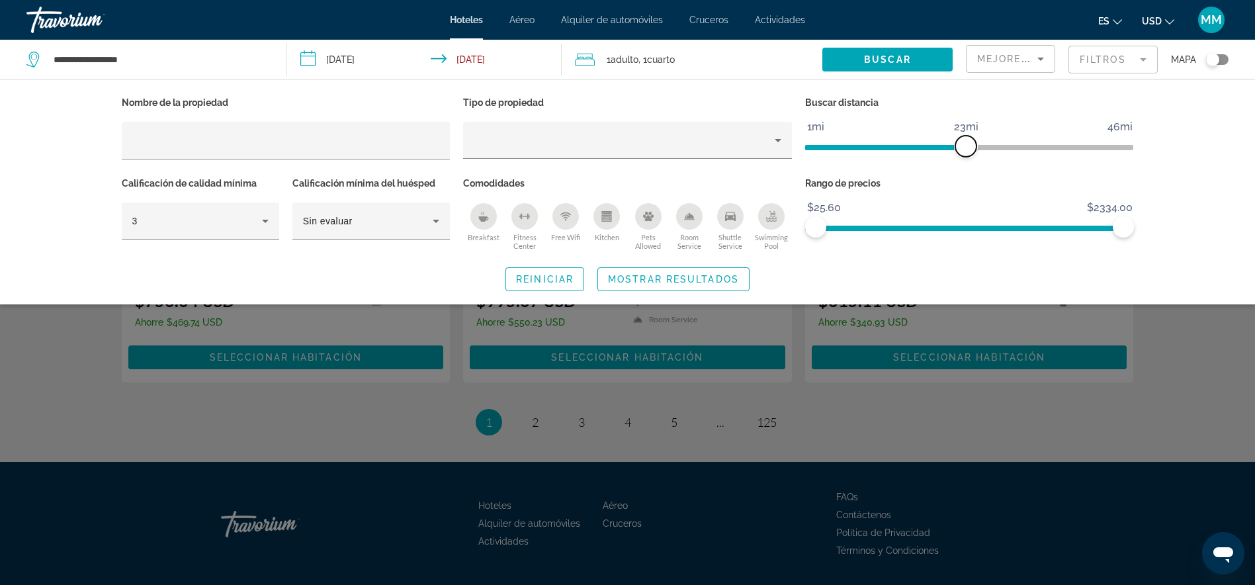
drag, startPoint x: 1012, startPoint y: 144, endPoint x: 968, endPoint y: 153, distance: 45.4
click at [968, 153] on span "ngx-slider" at bounding box center [965, 146] width 21 height 21
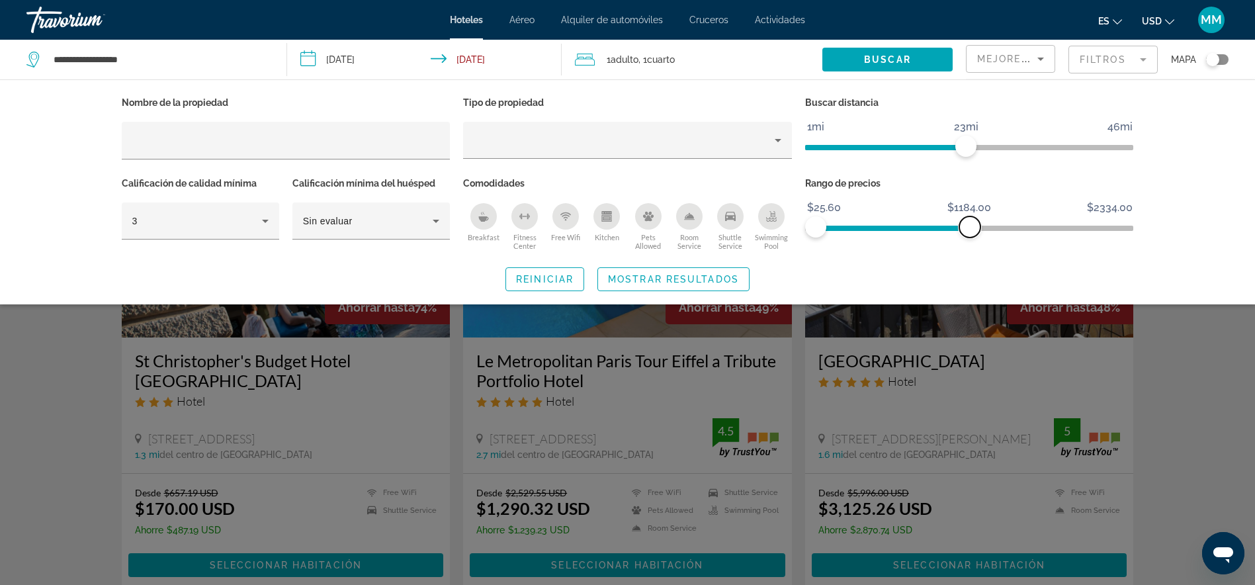
drag, startPoint x: 1118, startPoint y: 225, endPoint x: 969, endPoint y: 263, distance: 152.9
click at [969, 263] on div "Nombre de la propiedad Tipo de propiedad Buscar distancia 1mi 46mi 23mi Calific…" at bounding box center [627, 192] width 1065 height 198
drag, startPoint x: 966, startPoint y: 229, endPoint x: 891, endPoint y: 223, distance: 75.6
click at [891, 223] on span "ngx-slider-max" at bounding box center [890, 226] width 21 height 21
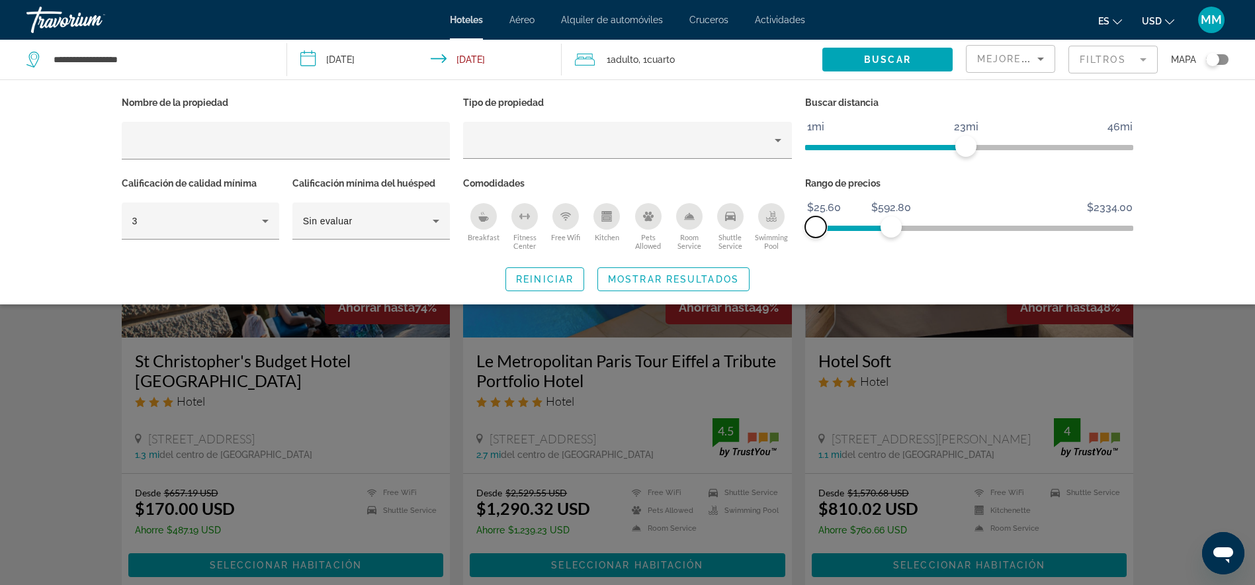
drag, startPoint x: 813, startPoint y: 223, endPoint x: 801, endPoint y: 227, distance: 13.4
click at [801, 227] on div "Rango de precios $25.60 $2334.00 $25.60 $592.80" at bounding box center [969, 214] width 342 height 80
drag, startPoint x: 892, startPoint y: 226, endPoint x: 843, endPoint y: 222, distance: 49.1
click at [843, 222] on span "ngx-slider-max" at bounding box center [843, 226] width 21 height 21
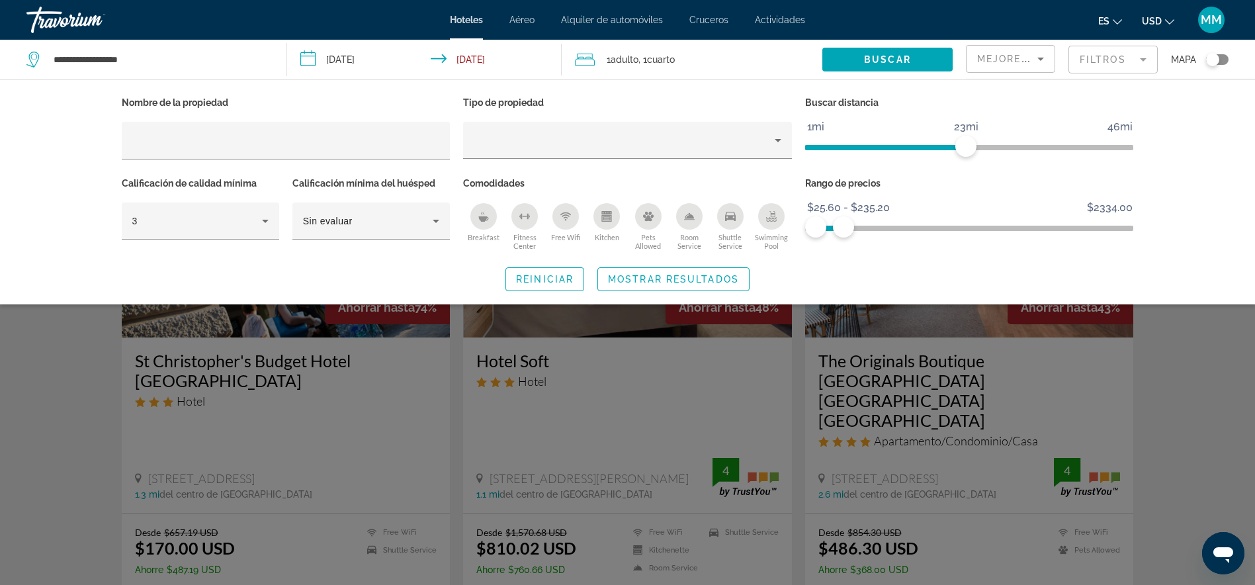
click at [607, 62] on span "1 Adulto Adulto" at bounding box center [622, 59] width 32 height 19
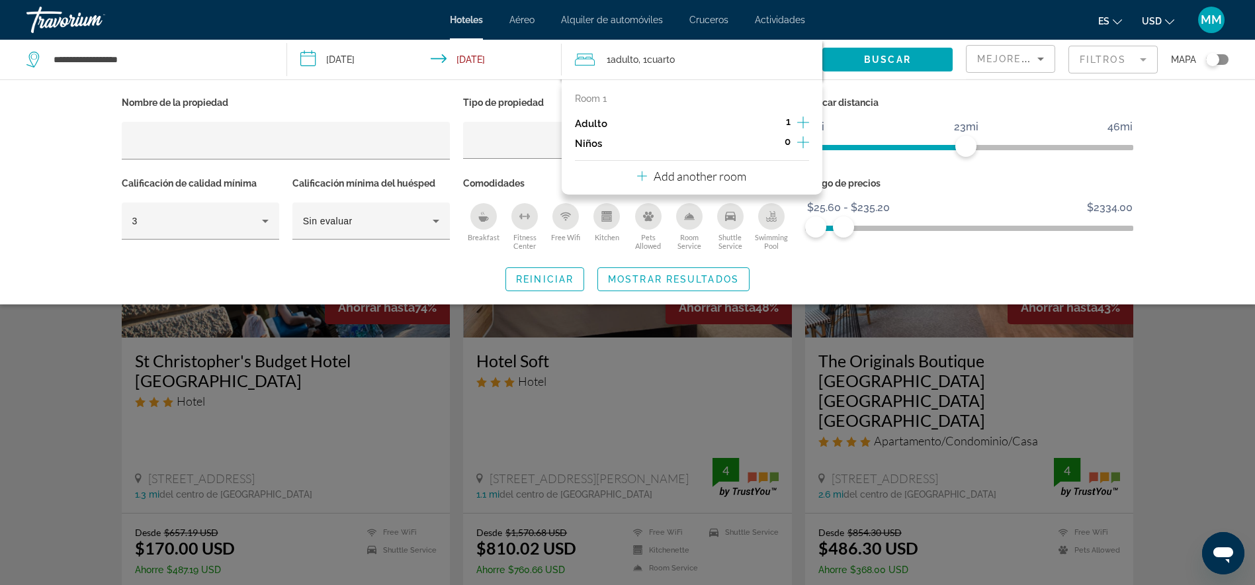
click at [802, 119] on icon "Increment adults" at bounding box center [803, 122] width 12 height 12
click at [522, 282] on span "Reiniciar" at bounding box center [545, 279] width 58 height 11
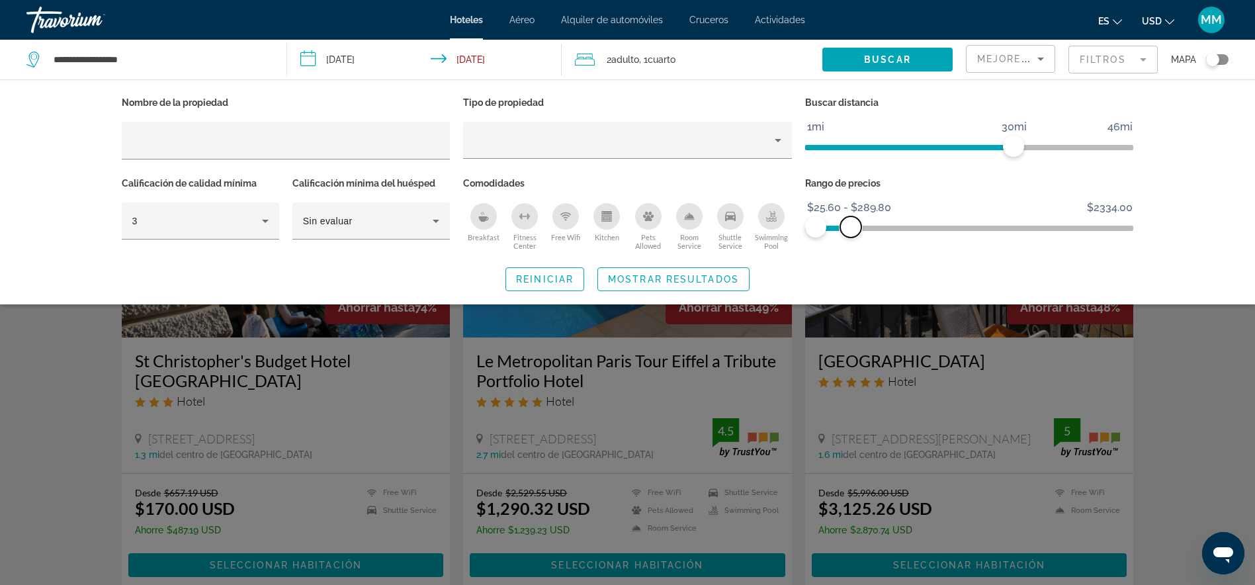
drag, startPoint x: 1122, startPoint y: 226, endPoint x: 850, endPoint y: 256, distance: 272.8
click at [850, 256] on div "Nombre de la propiedad Tipo de propiedad Buscar distancia 1mi 46mi 30mi Calific…" at bounding box center [627, 192] width 1065 height 198
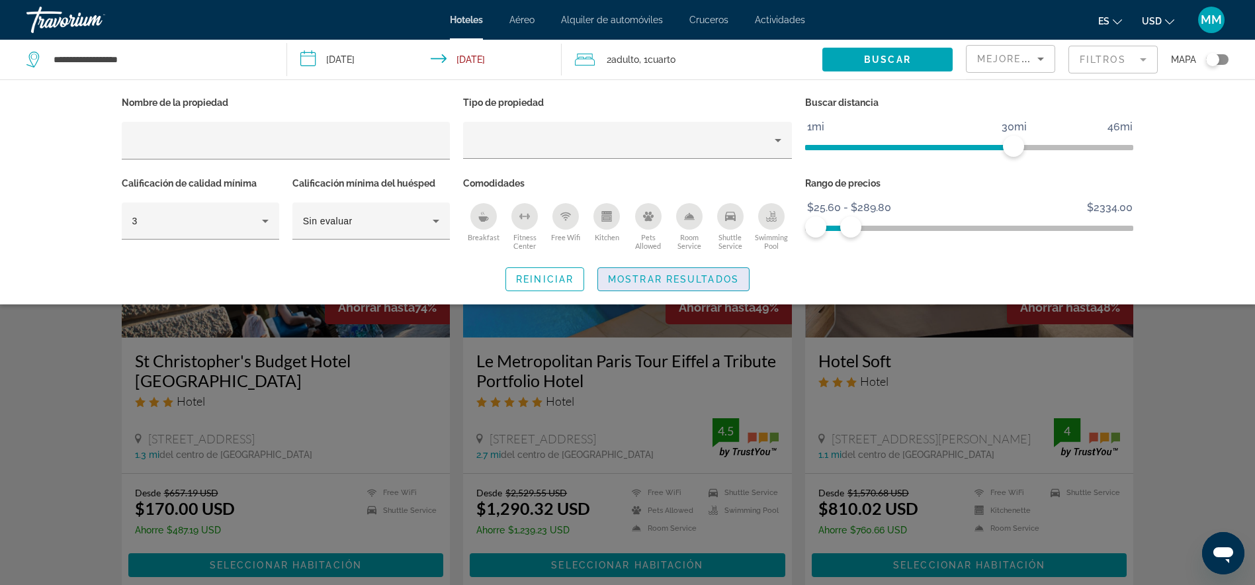
click at [677, 272] on span "Search widget" at bounding box center [673, 279] width 151 height 32
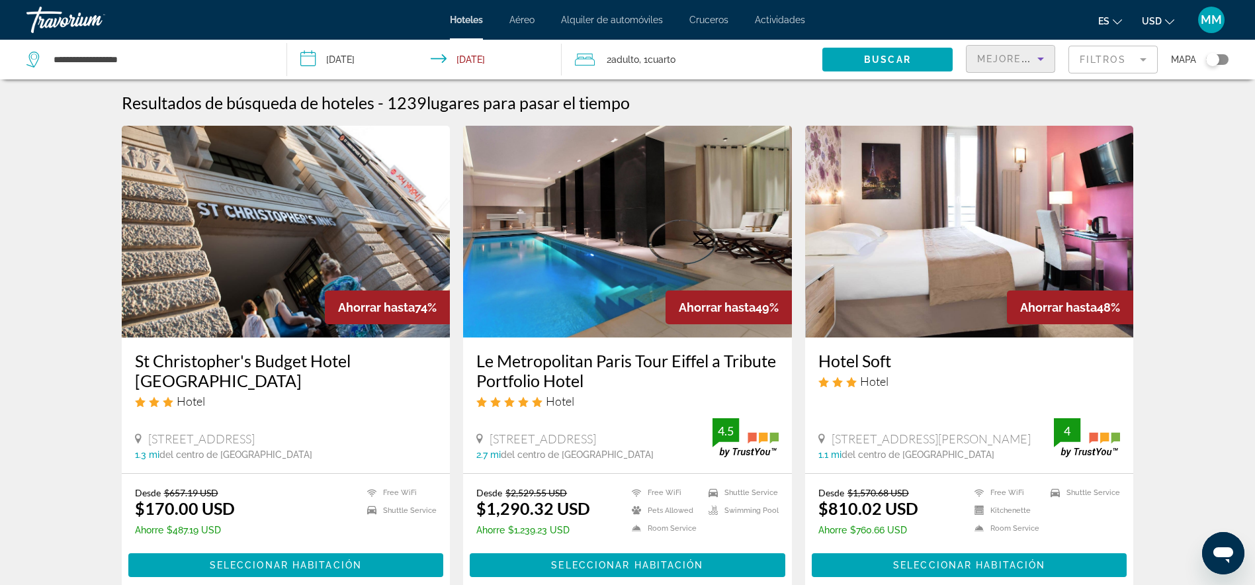
click at [1038, 57] on icon "Sort by" at bounding box center [1040, 59] width 16 height 16
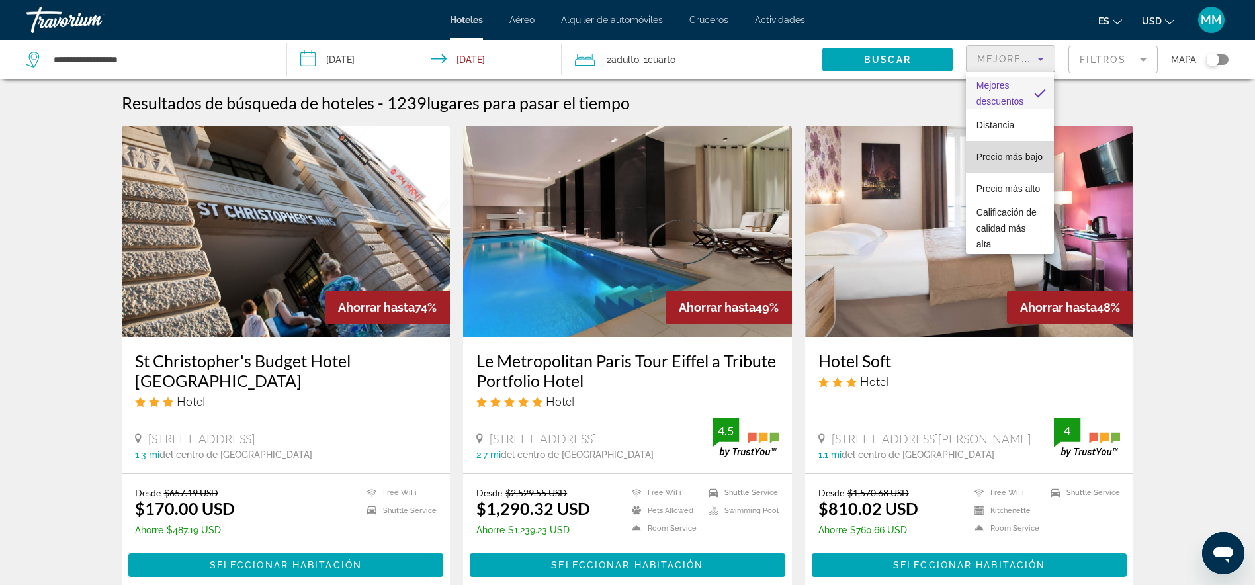
click at [1015, 151] on span "Precio más bajo" at bounding box center [1009, 156] width 66 height 11
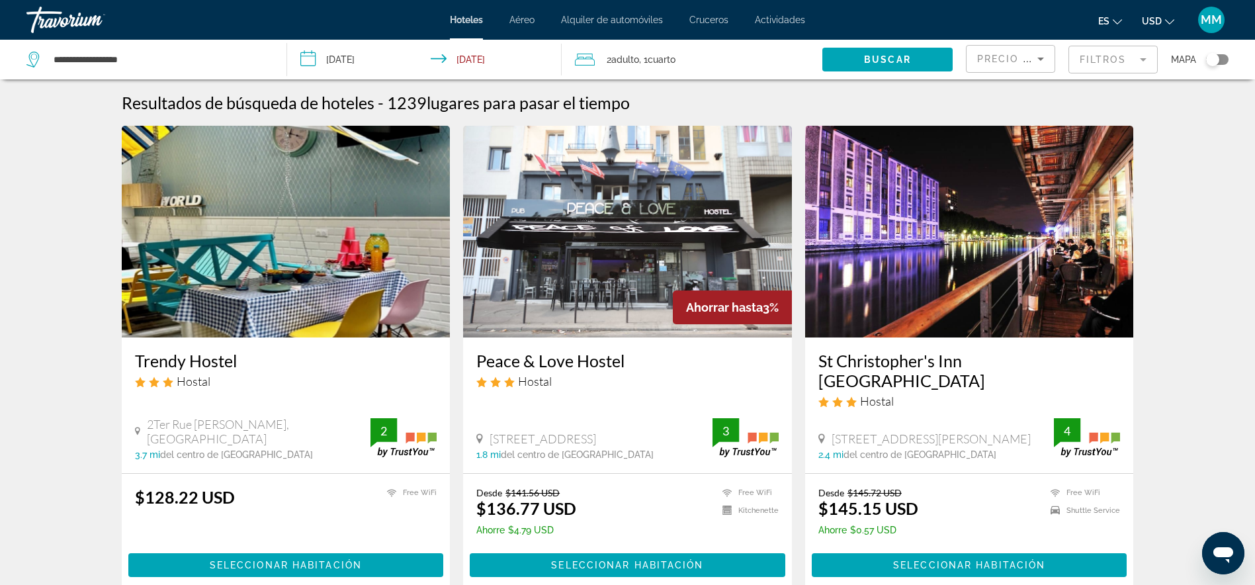
click at [1217, 61] on div "Toggle map" at bounding box center [1212, 59] width 13 height 13
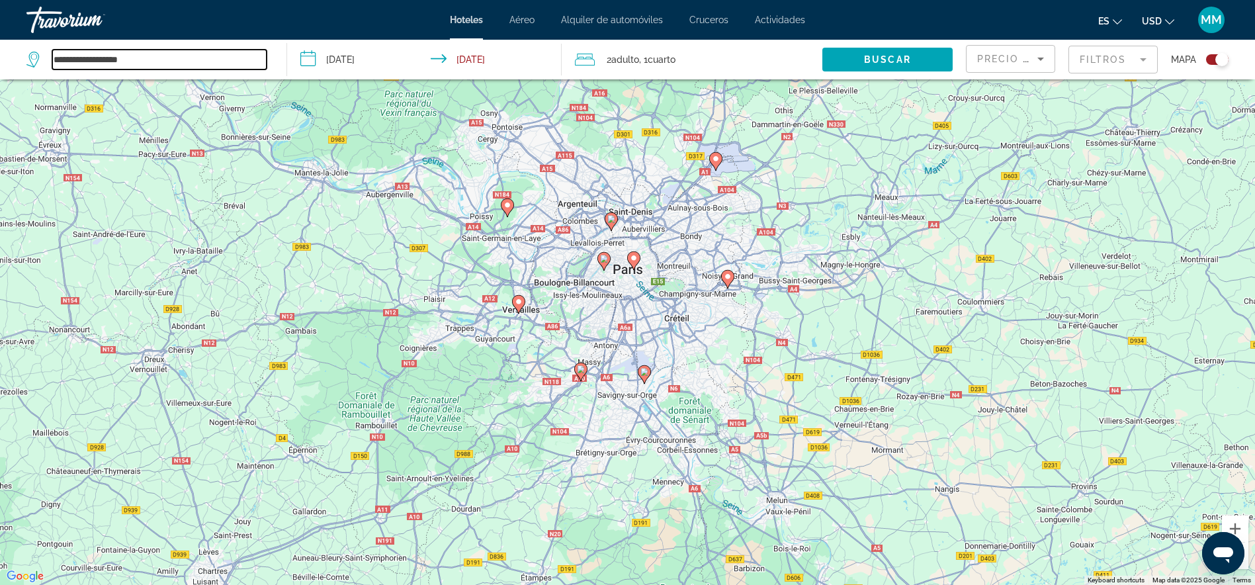
click at [143, 59] on input "**********" at bounding box center [159, 60] width 214 height 20
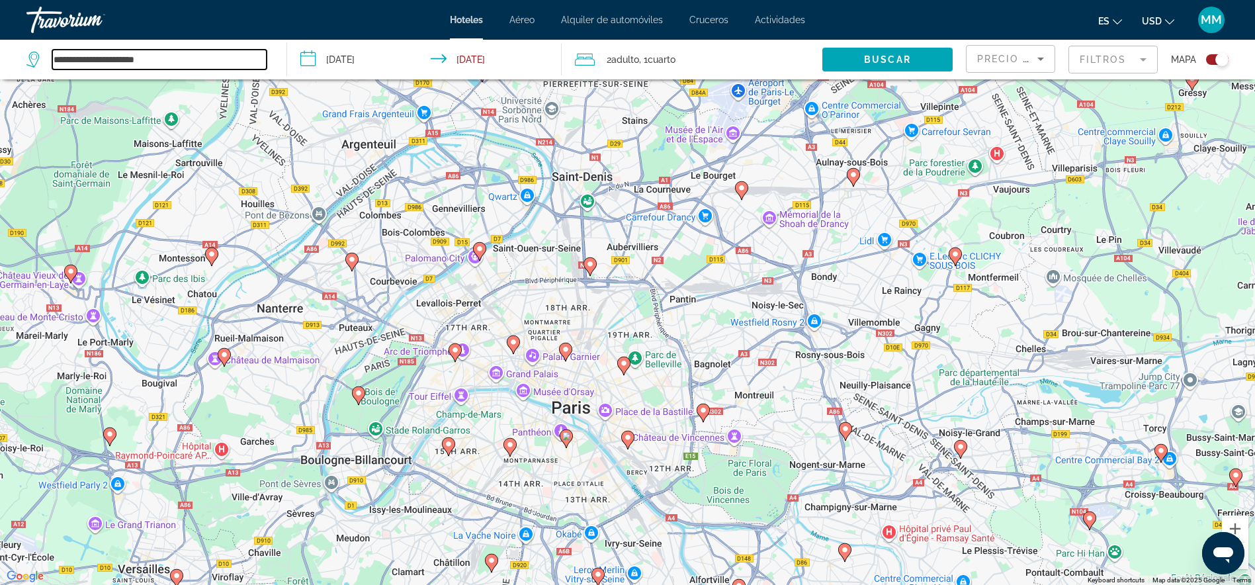
click at [165, 57] on input "**********" at bounding box center [159, 60] width 214 height 20
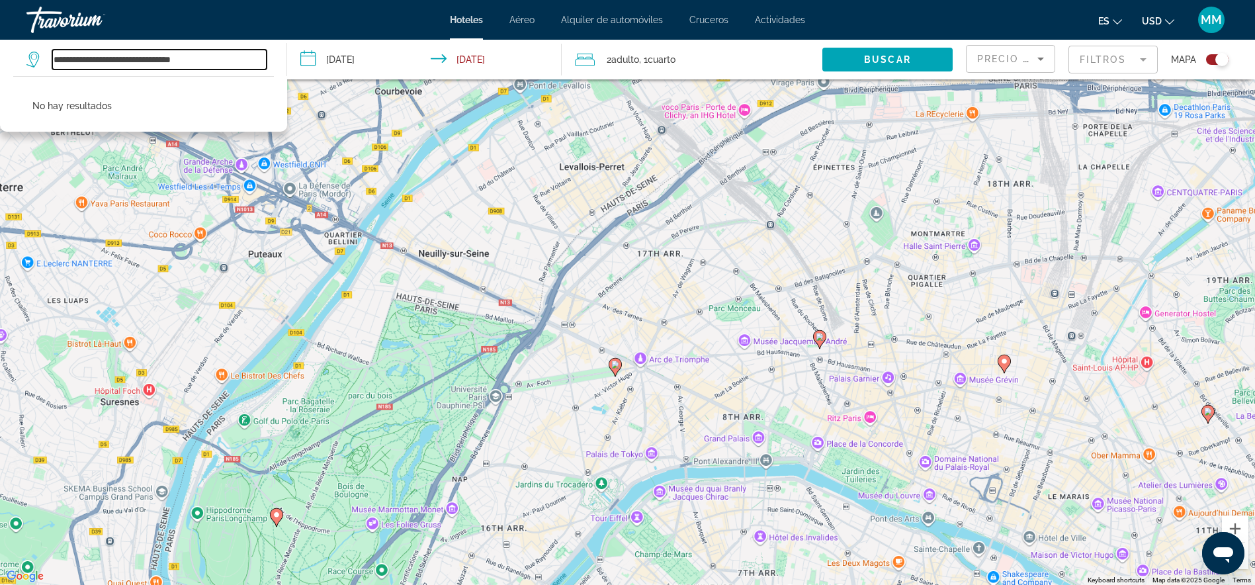
type input "**********"
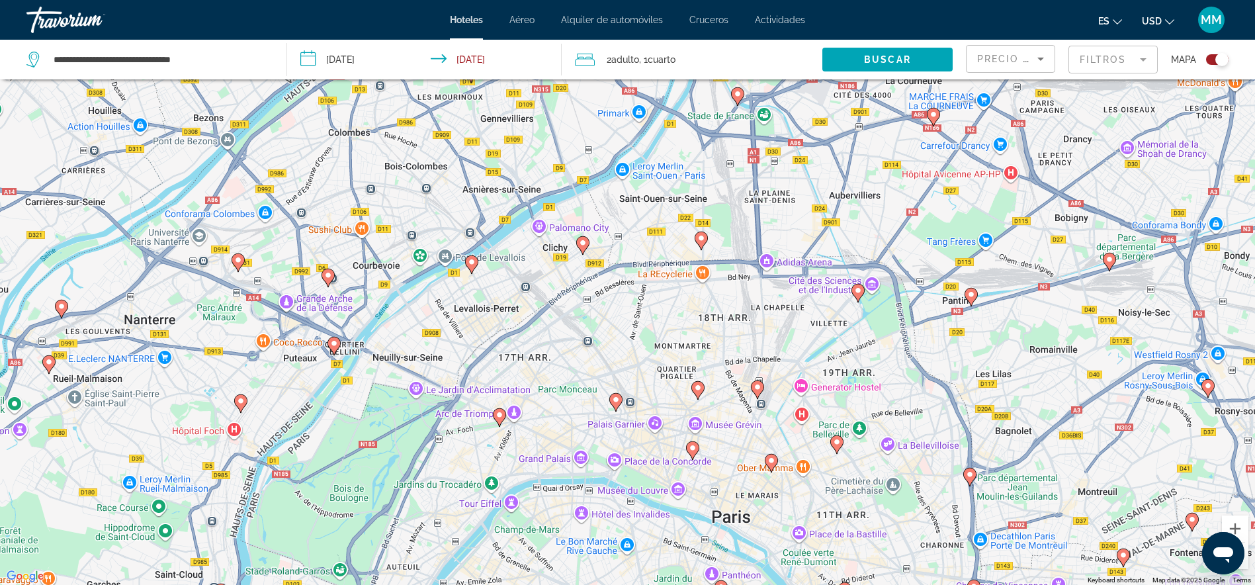
click at [499, 420] on icon "Main content" at bounding box center [499, 417] width 12 height 17
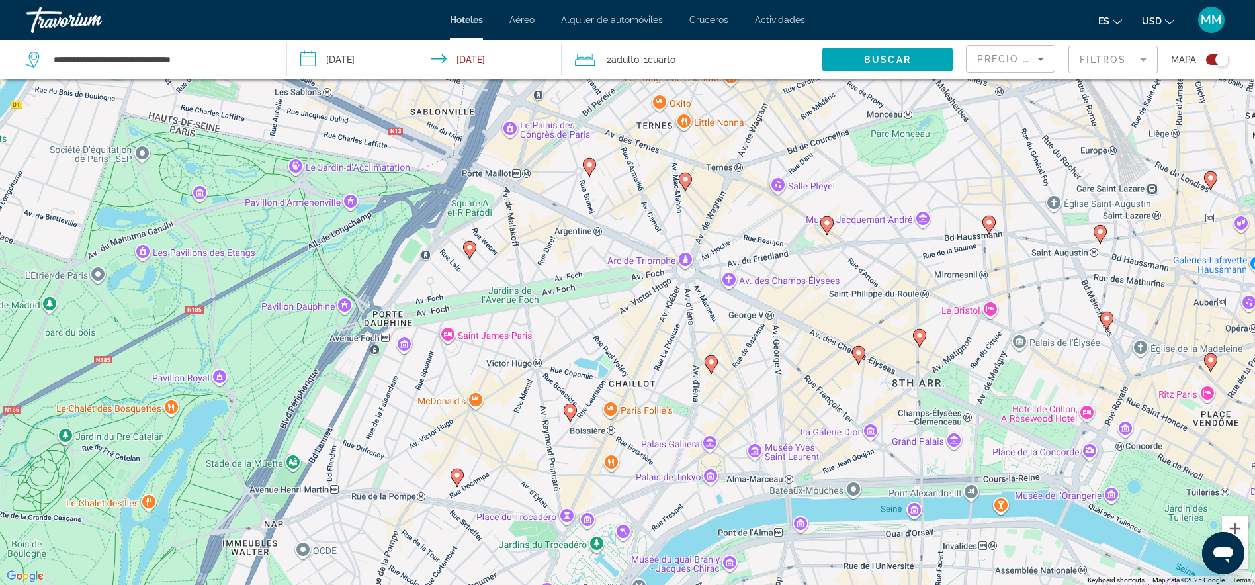
click at [684, 259] on div "To navigate, press the arrow keys. To activate drag with keyboard, press Alt + …" at bounding box center [627, 292] width 1255 height 585
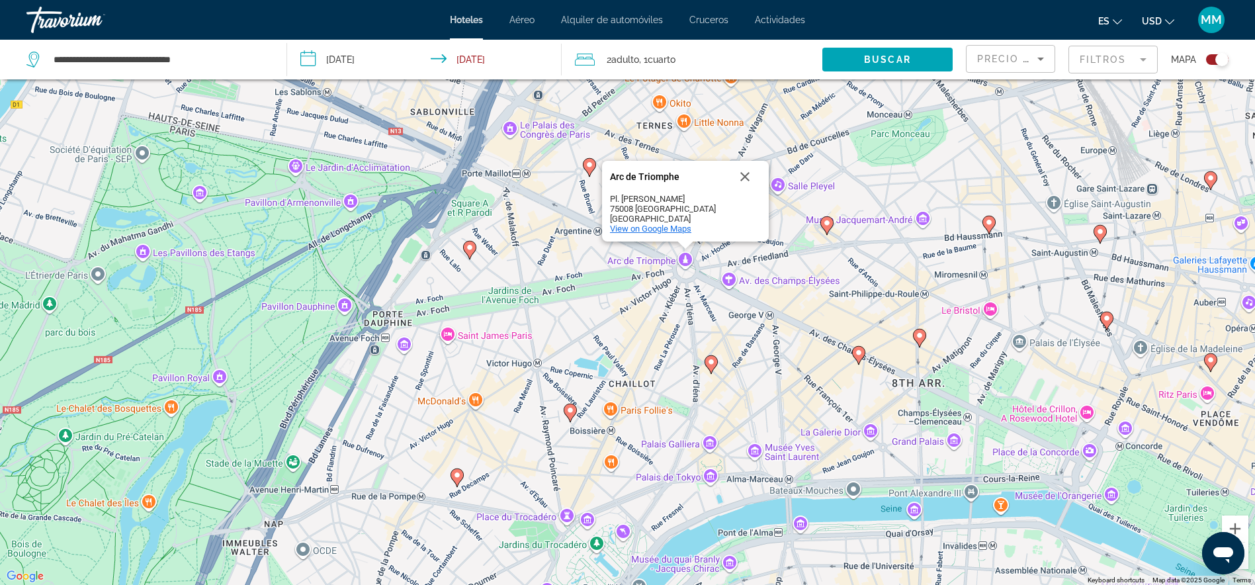
click at [648, 229] on span "View on Google Maps" at bounding box center [650, 229] width 81 height 10
